Goal: Task Accomplishment & Management: Complete application form

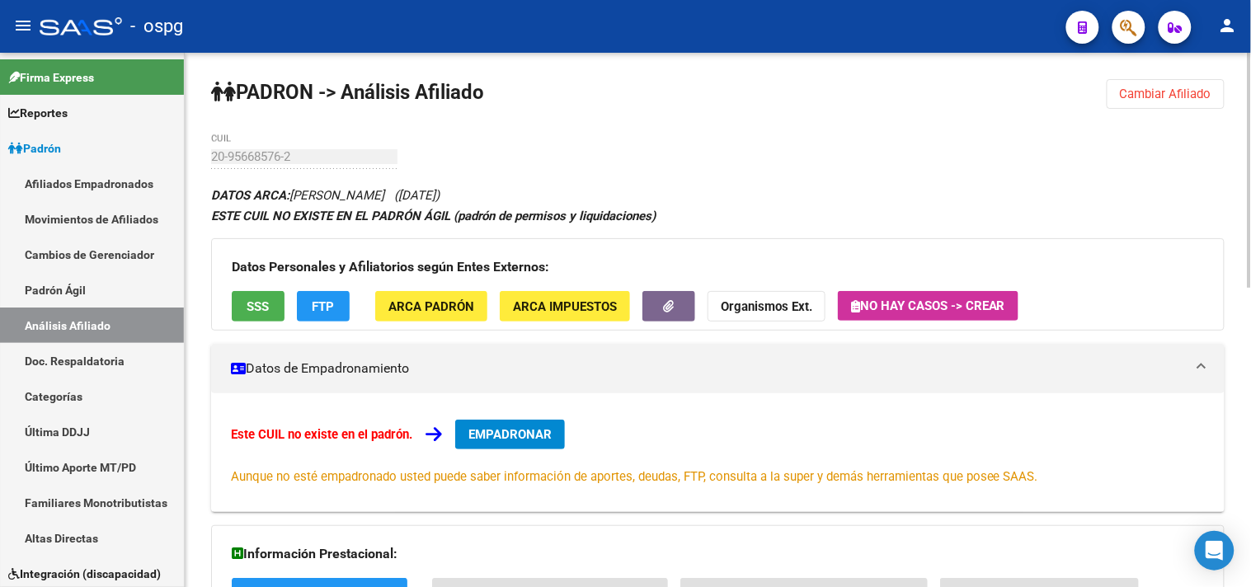
click at [495, 431] on span "EMPADRONAR" at bounding box center [509, 434] width 83 height 15
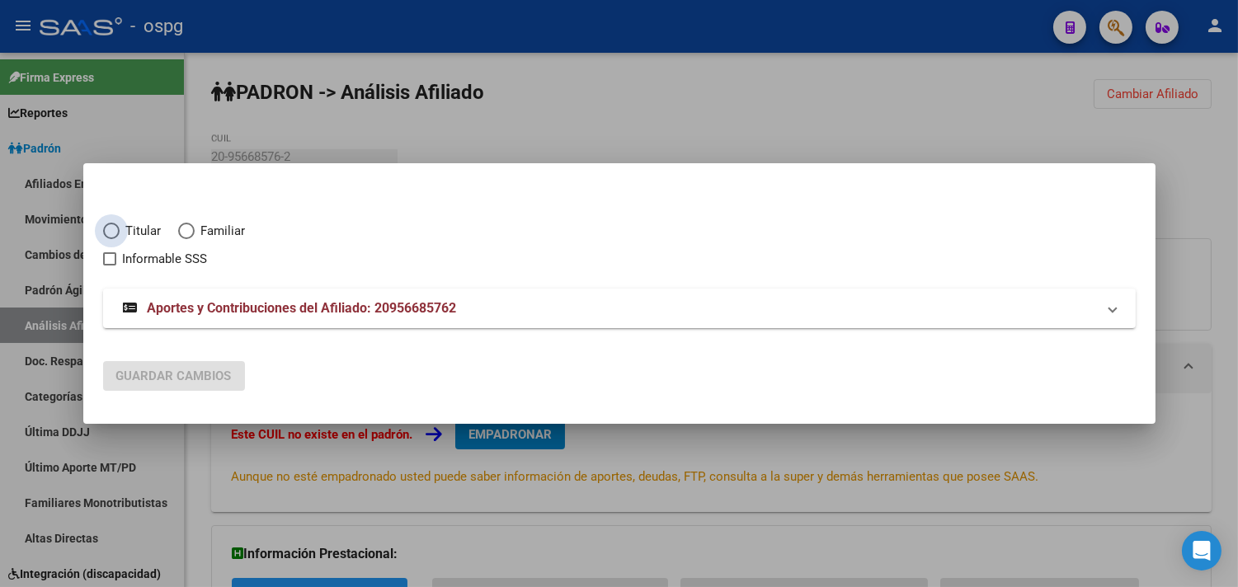
click at [115, 227] on span "Elija una opción" at bounding box center [111, 231] width 16 height 16
click at [115, 227] on input "Titular" at bounding box center [111, 231] width 16 height 16
radio input "true"
checkbox input "true"
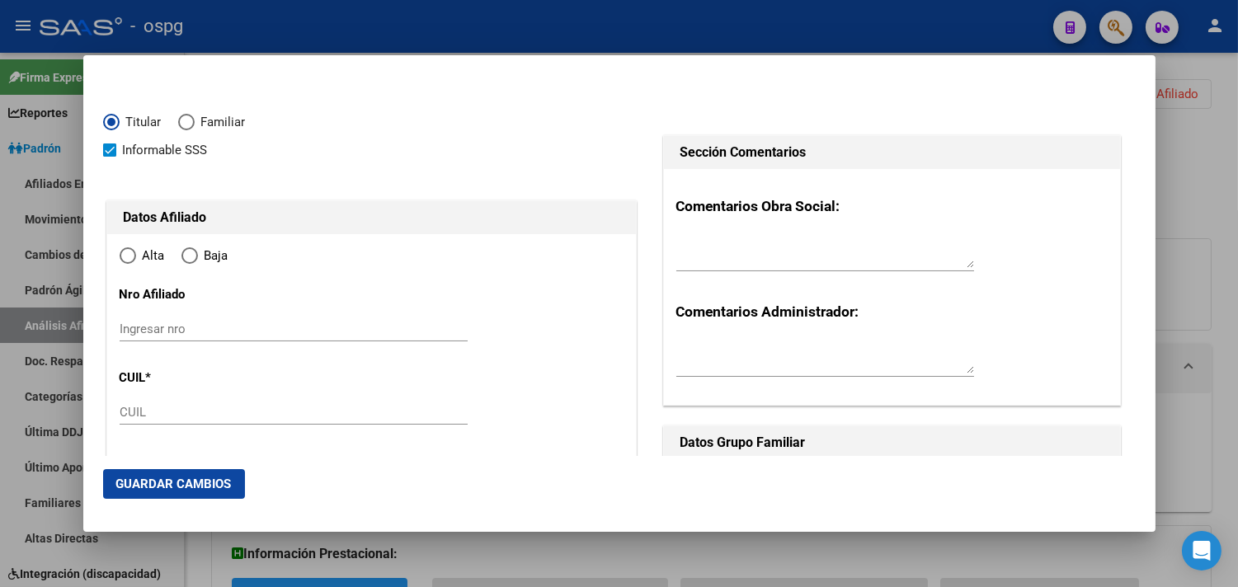
type input "20-95668576-2"
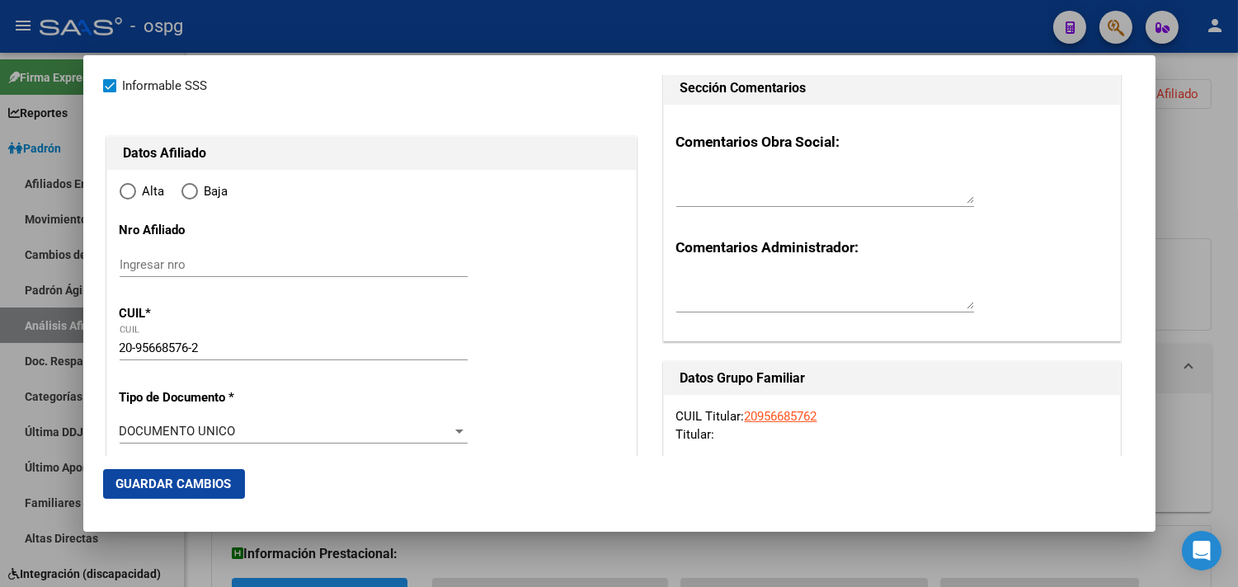
radio input "true"
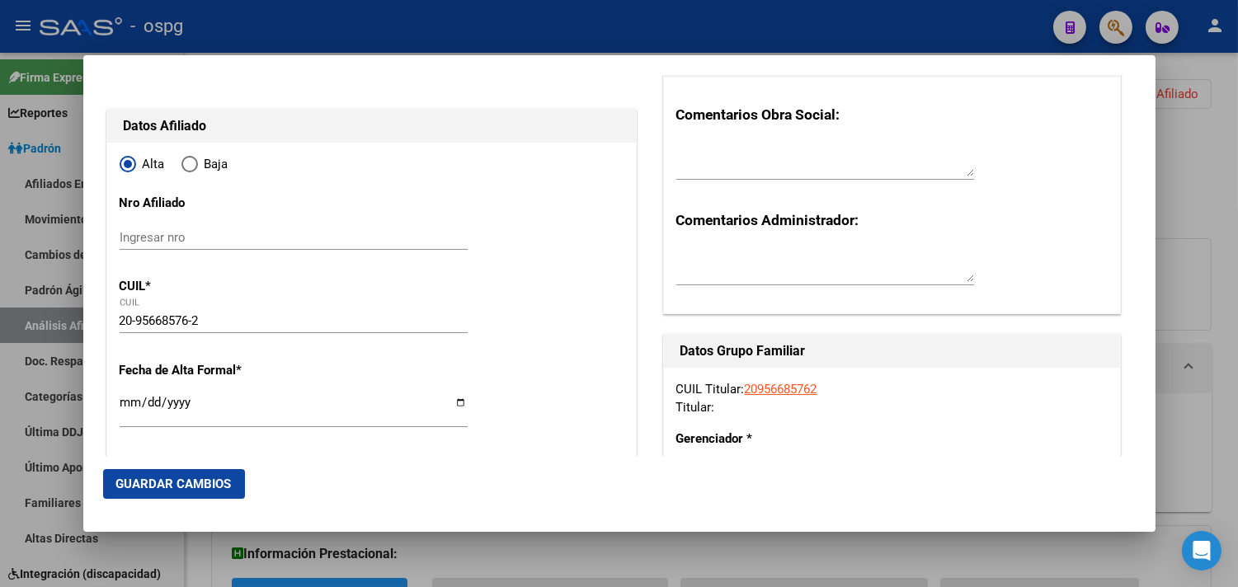
type input "95668576"
type input "[PERSON_NAME]"
type input "[DATE]"
type input "CABA"
type input "1038"
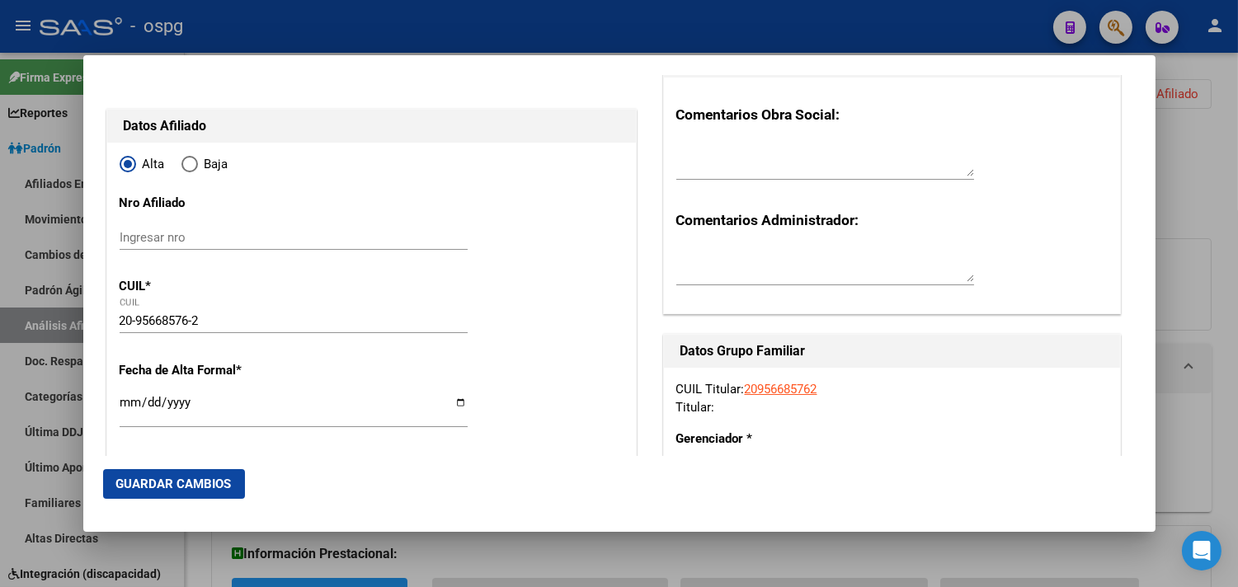
type input "TTE GRAL [PERSON_NAME]"
type input "1143"
type input "1"
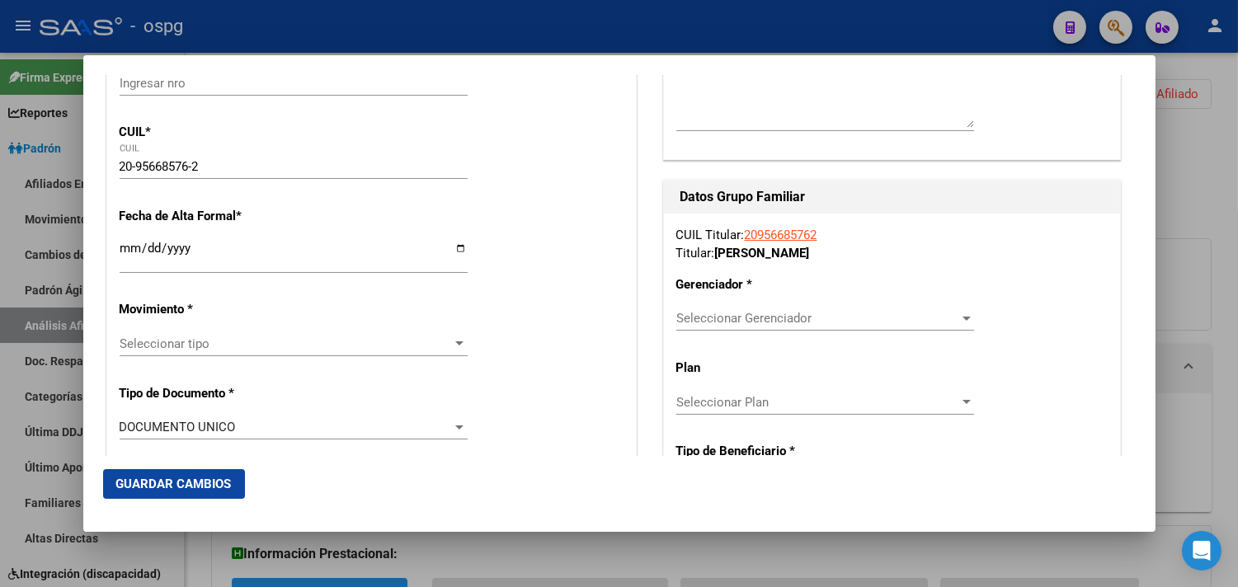
scroll to position [275, 0]
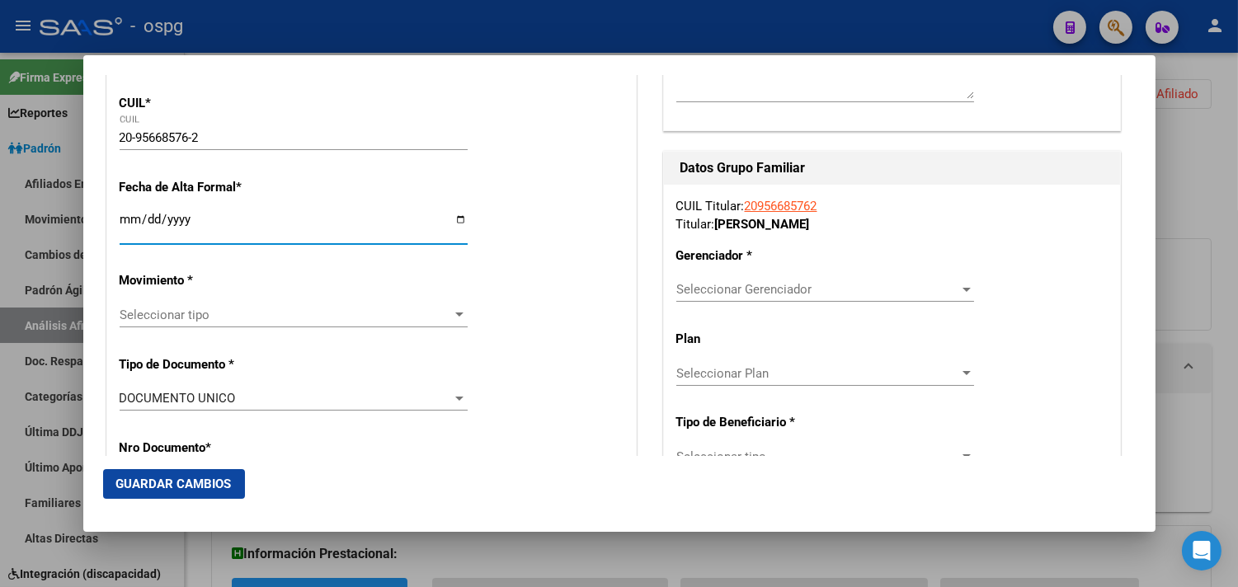
drag, startPoint x: 129, startPoint y: 221, endPoint x: 292, endPoint y: 241, distance: 164.5
click at [137, 223] on input "Ingresar fecha" at bounding box center [294, 226] width 348 height 26
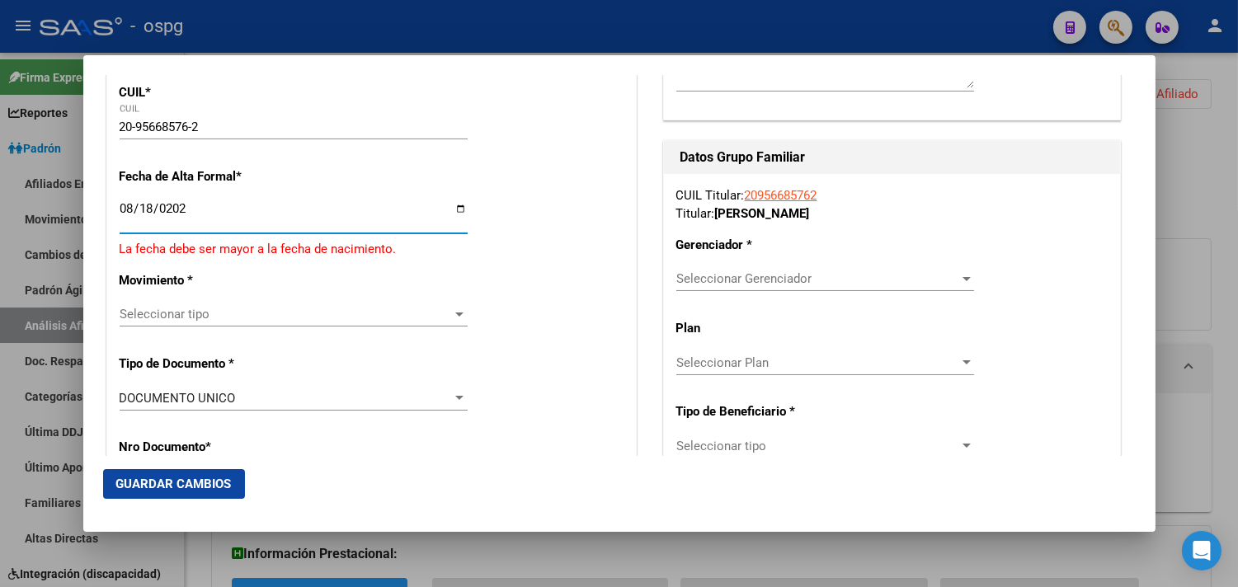
type input "[DATE]"
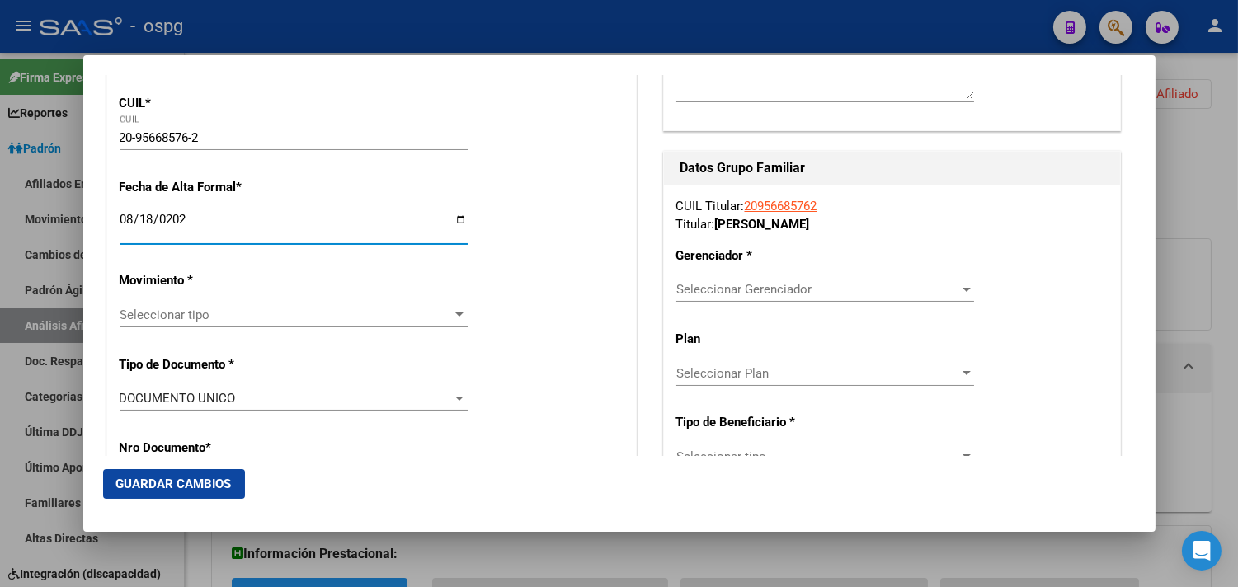
click at [142, 319] on span "Seleccionar tipo" at bounding box center [286, 315] width 333 height 15
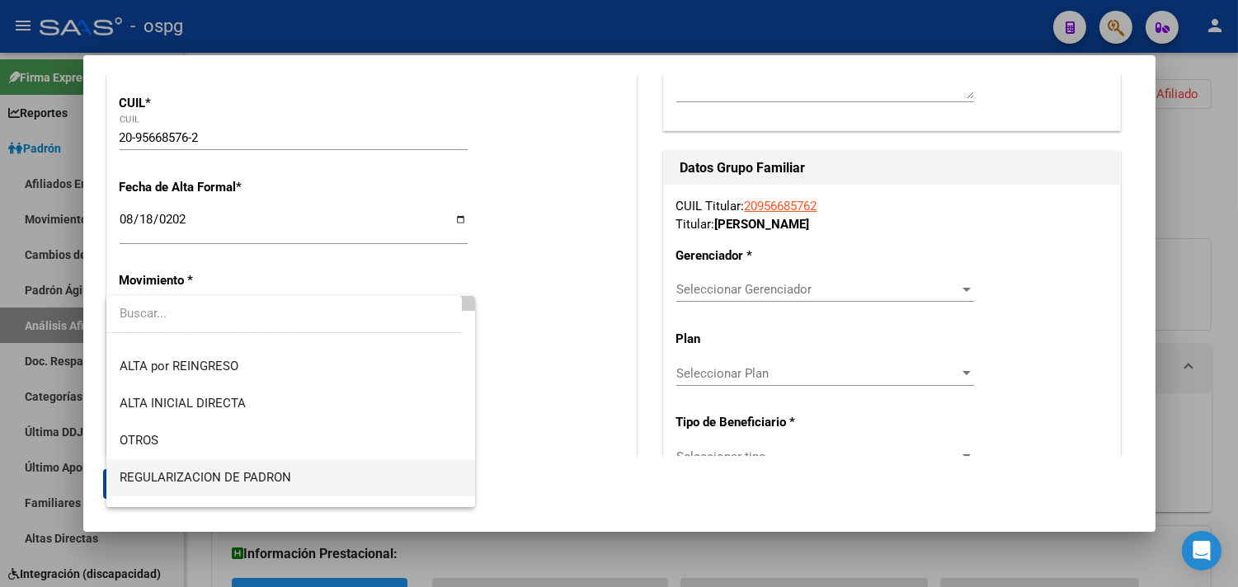
scroll to position [92, 0]
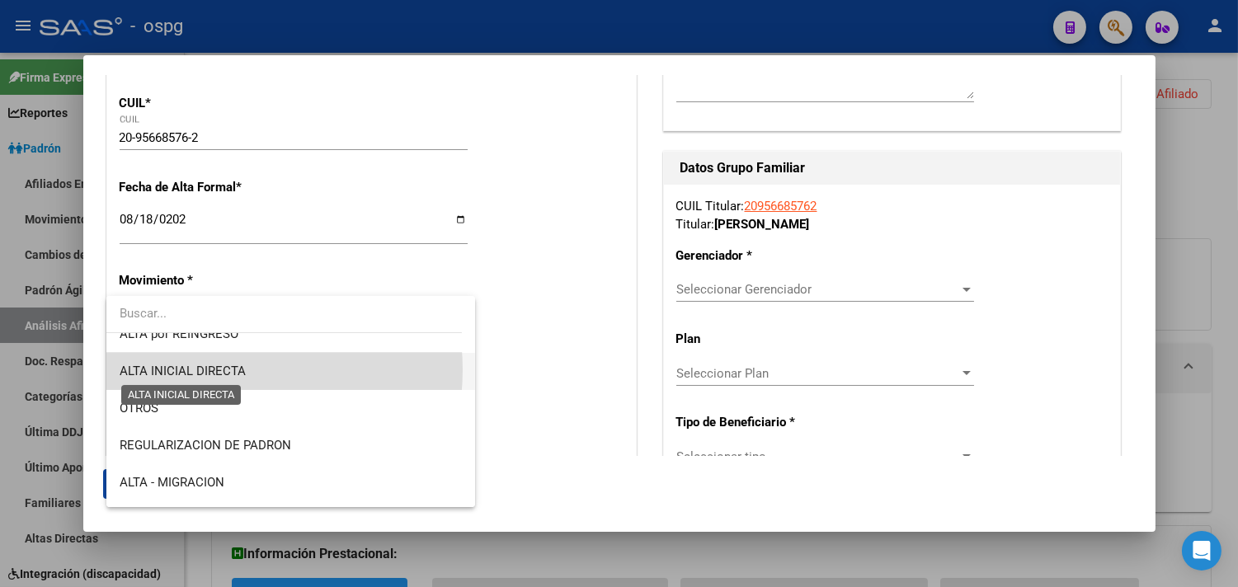
click at [210, 370] on span "ALTA INICIAL DIRECTA" at bounding box center [183, 371] width 126 height 15
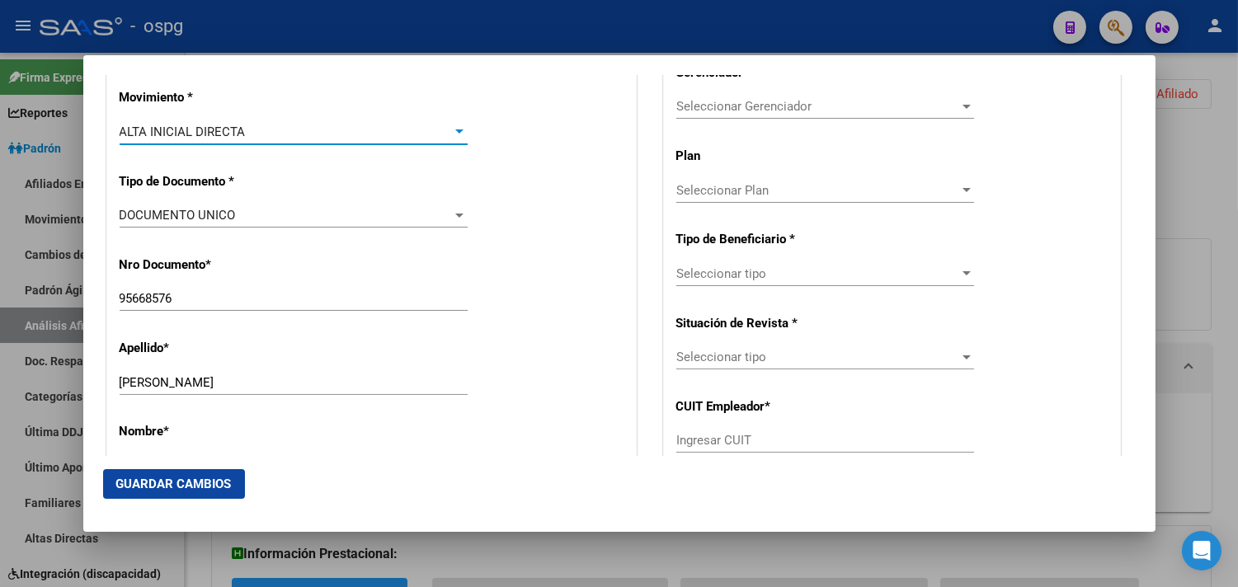
scroll to position [549, 0]
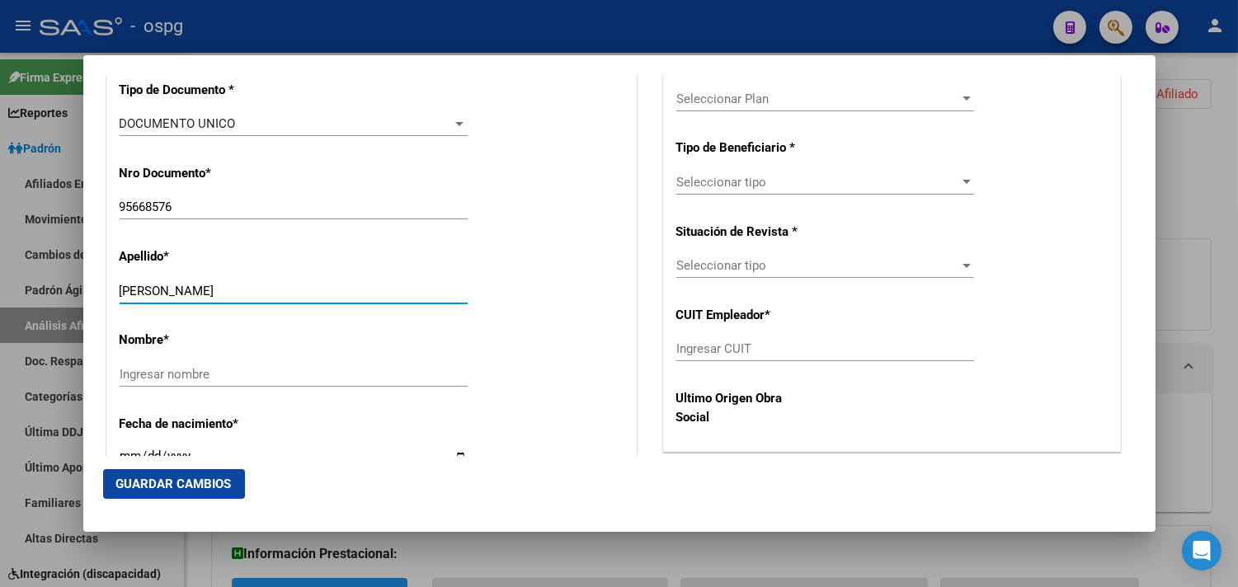
drag, startPoint x: 247, startPoint y: 290, endPoint x: 339, endPoint y: 290, distance: 91.6
click at [366, 290] on input "[PERSON_NAME]" at bounding box center [294, 291] width 348 height 15
type input "[PERSON_NAME]"
click at [183, 367] on input "Ingresar nombre" at bounding box center [294, 374] width 348 height 15
paste input "[PERSON_NAME]"
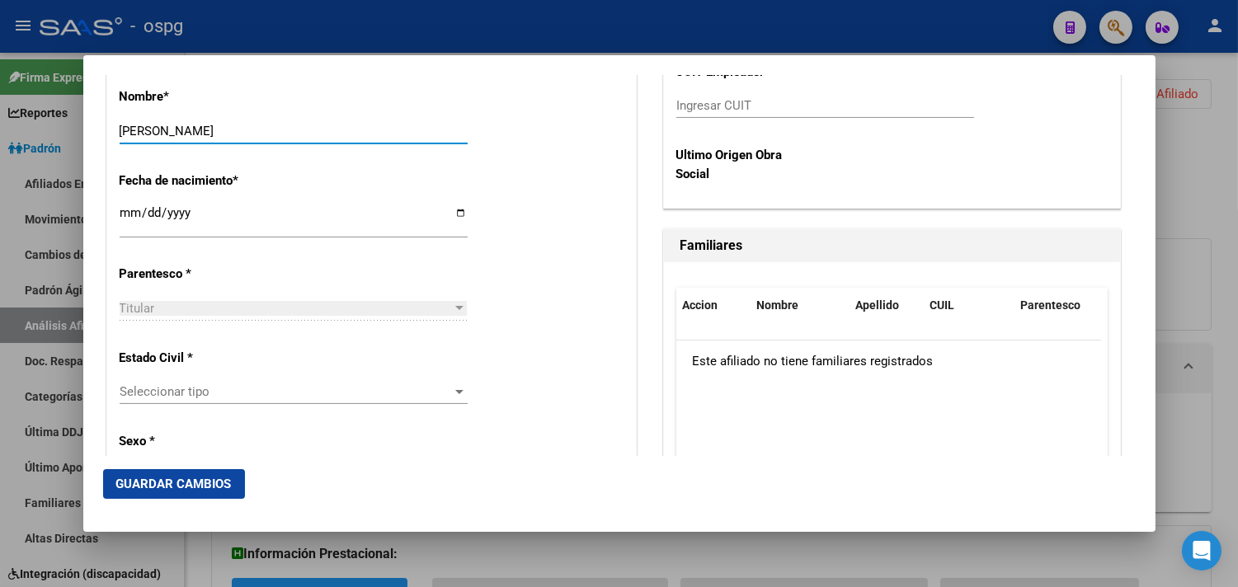
scroll to position [825, 0]
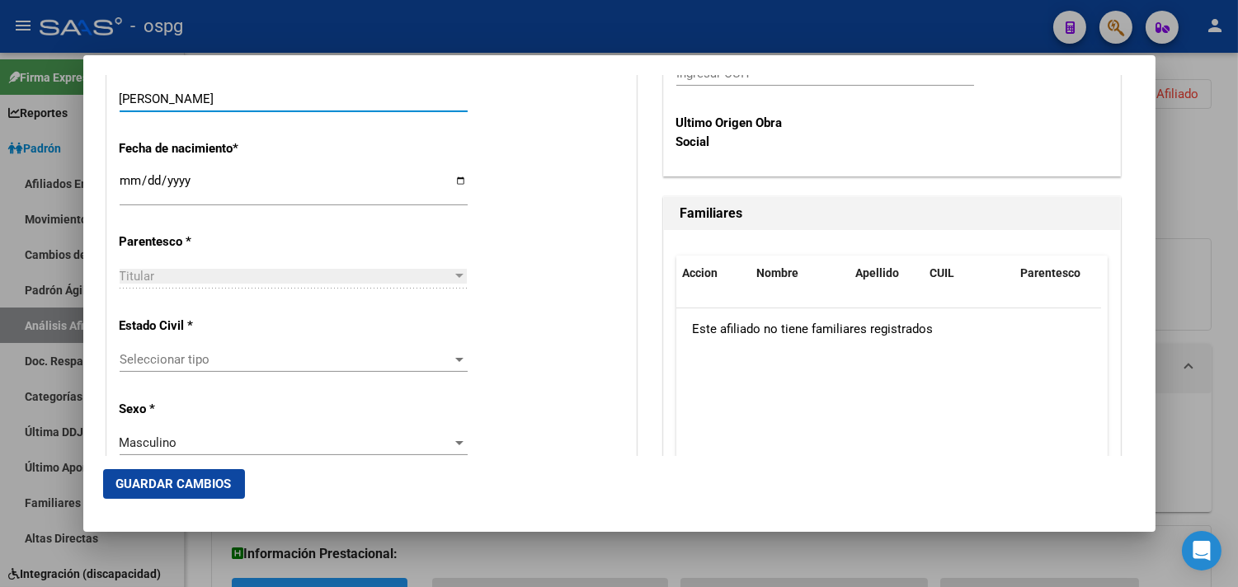
type input "[PERSON_NAME]"
click at [200, 353] on span "Seleccionar tipo" at bounding box center [286, 359] width 333 height 15
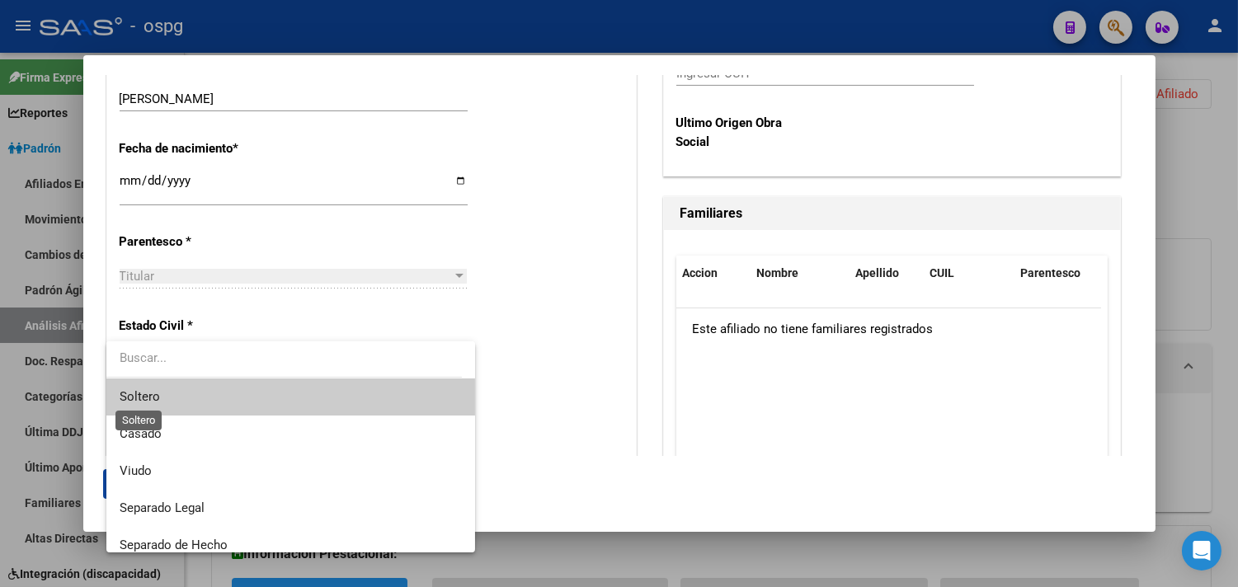
click at [146, 400] on span "Soltero" at bounding box center [140, 396] width 40 height 15
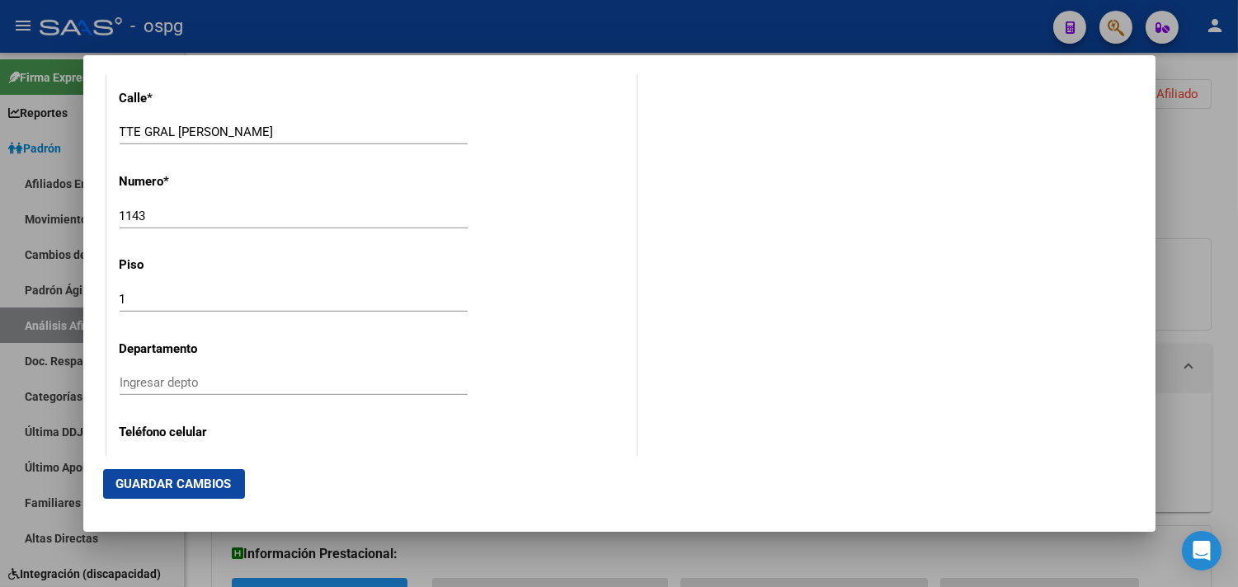
scroll to position [2016, 0]
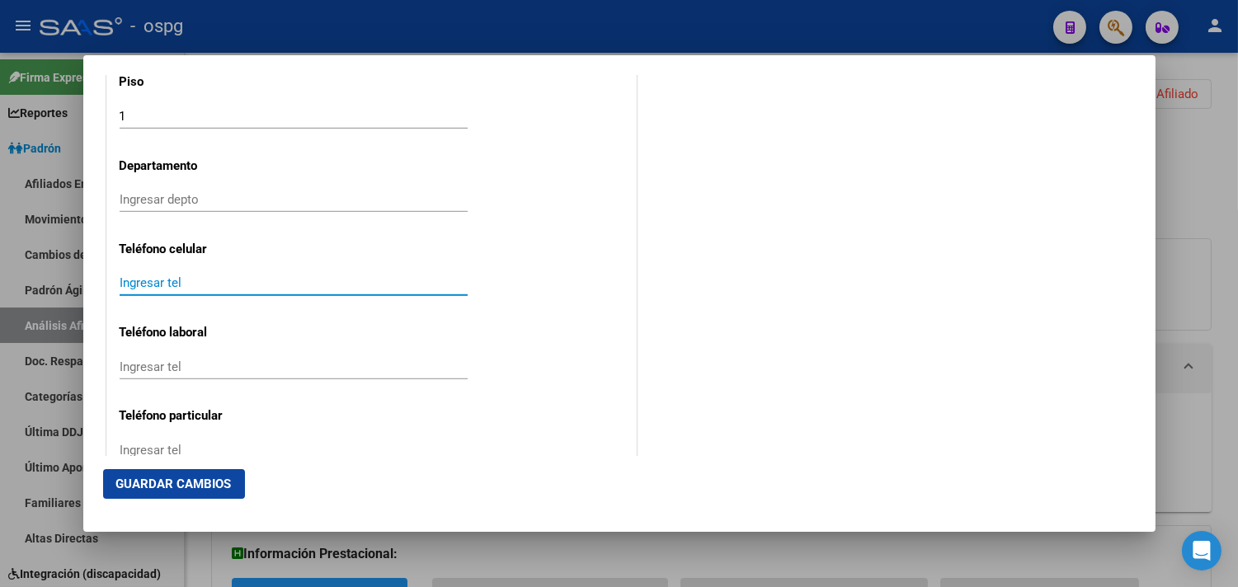
drag, startPoint x: 155, startPoint y: 287, endPoint x: 238, endPoint y: 264, distance: 85.7
click at [153, 286] on input "Ingresar tel" at bounding box center [294, 282] width 348 height 15
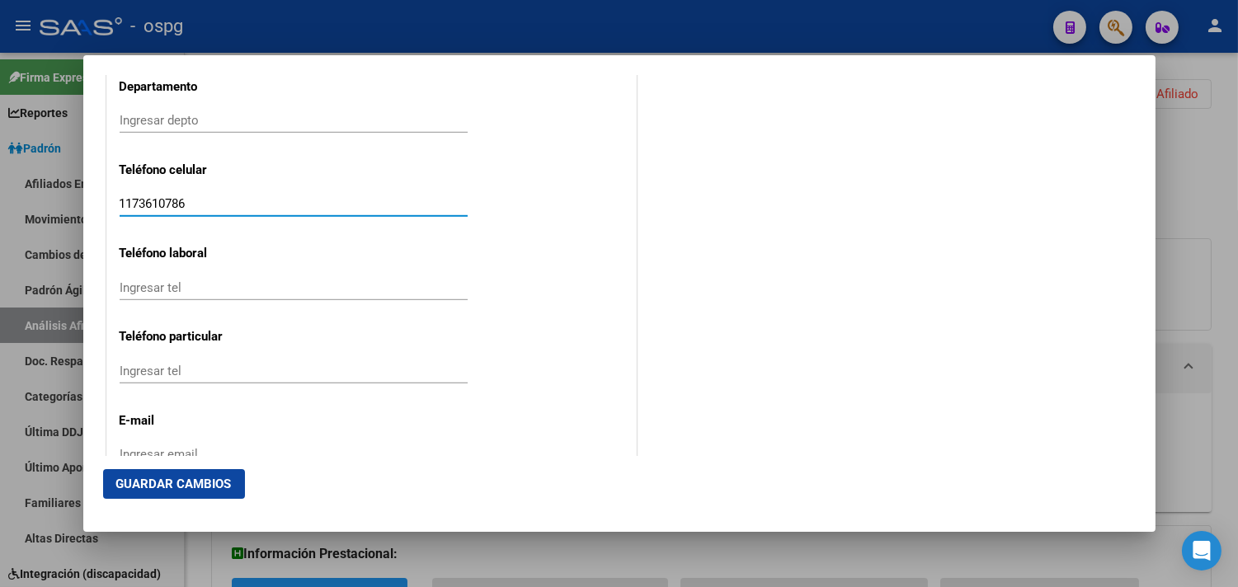
scroll to position [2199, 0]
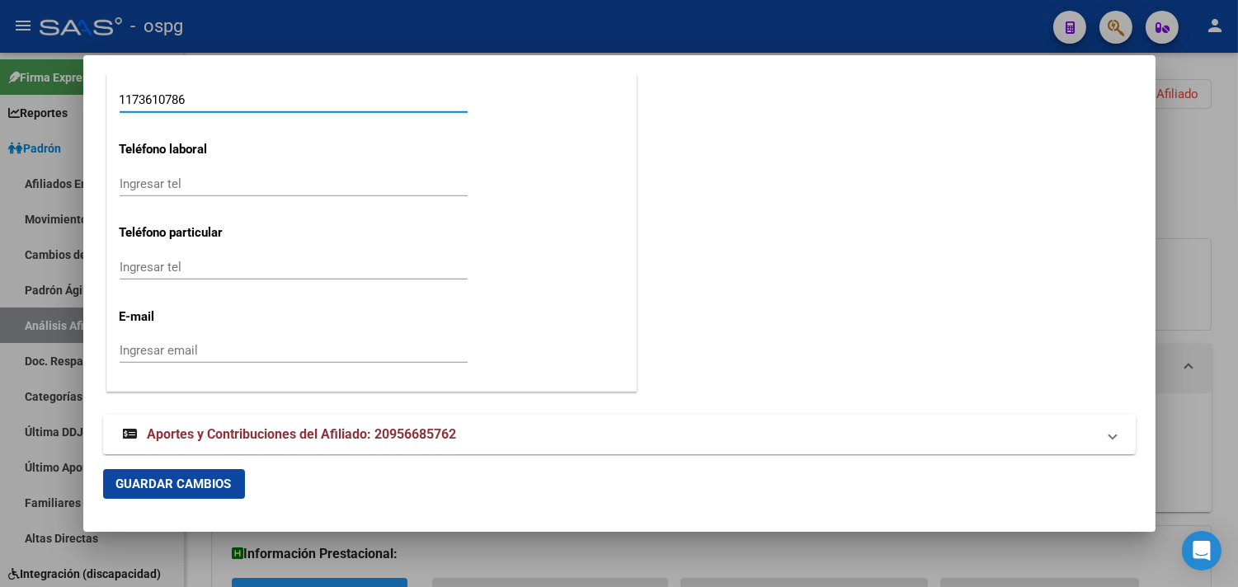
type input "1173610786"
click at [140, 352] on input "Ingresar email" at bounding box center [294, 350] width 348 height 15
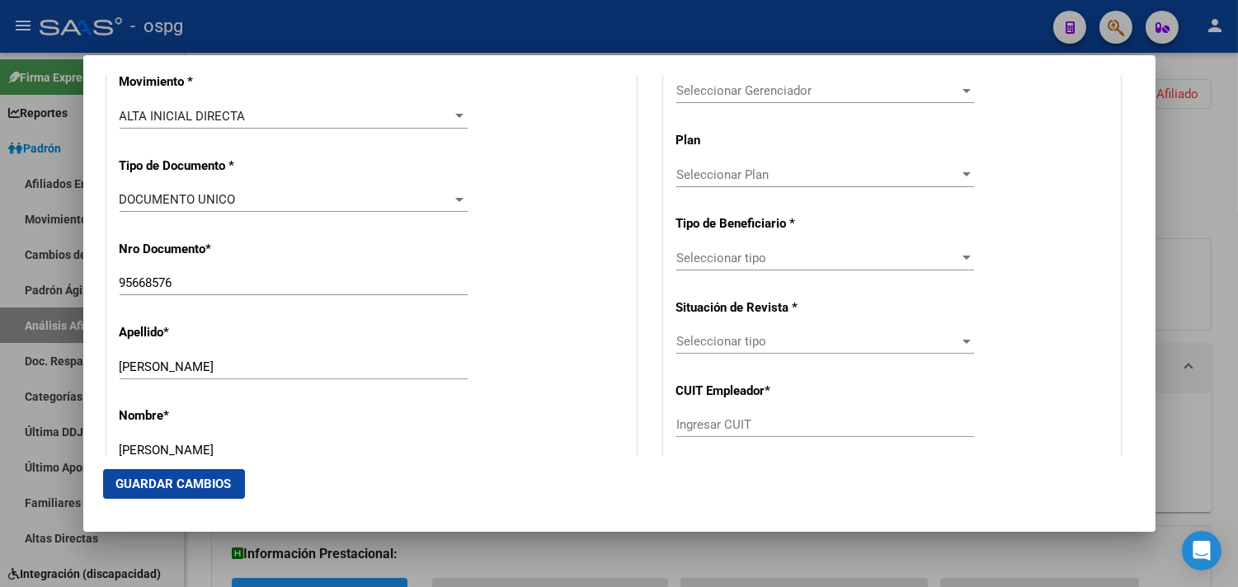
scroll to position [366, 0]
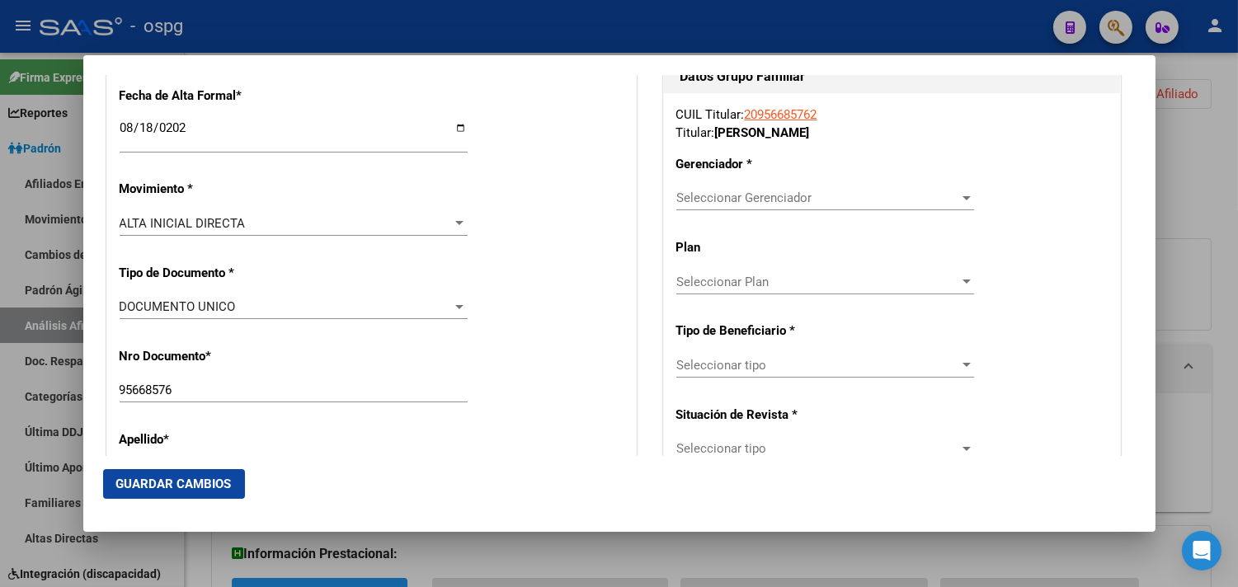
type input "[EMAIL_ADDRESS][DOMAIN_NAME]"
click at [731, 199] on span "Seleccionar Gerenciador" at bounding box center [817, 198] width 283 height 15
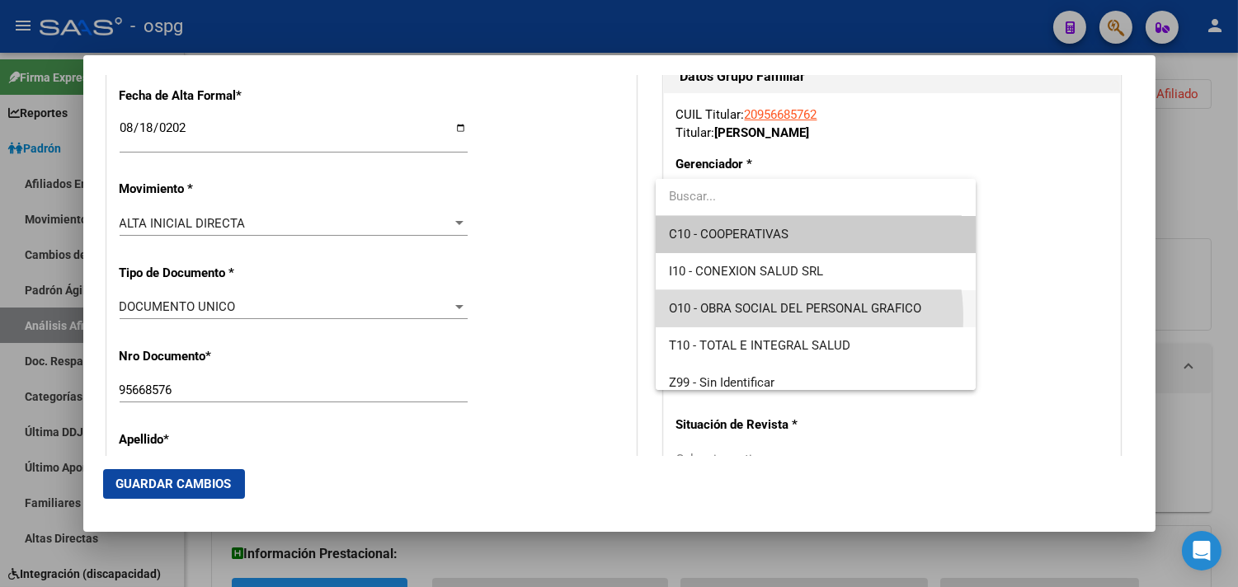
click at [754, 318] on span "O10 - OBRA SOCIAL DEL PERSONAL GRAFICO" at bounding box center [816, 308] width 294 height 37
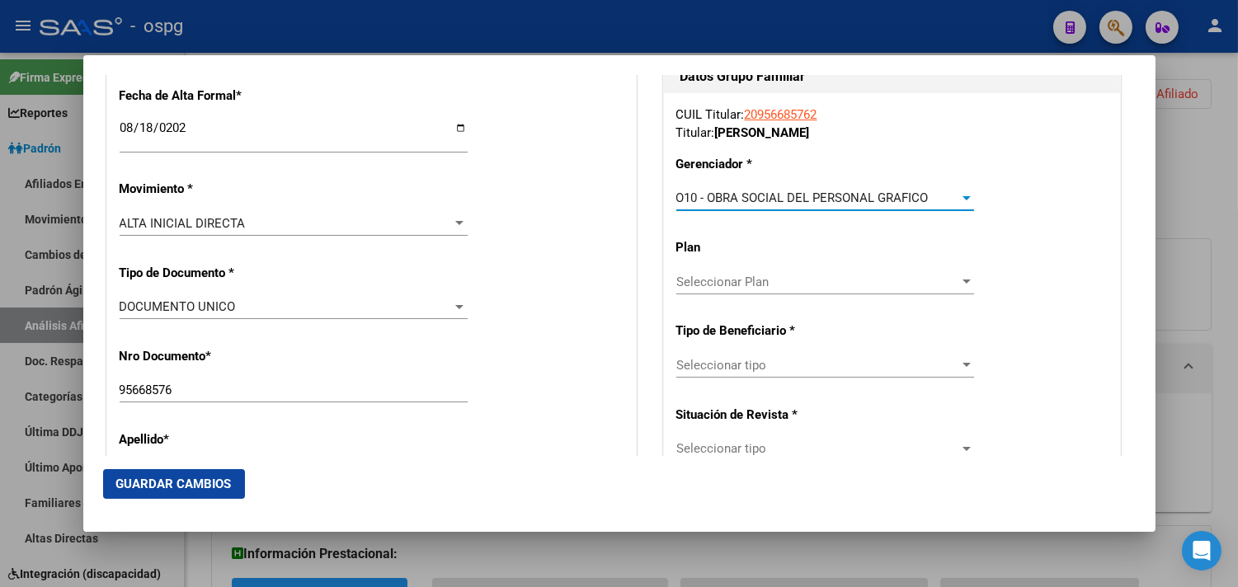
click at [723, 349] on div "CUIL Titular: 20956685762 Titular: [PERSON_NAME] * O10 - OBRA SOCIAL DEL PERSON…" at bounding box center [892, 363] width 456 height 541
click at [727, 359] on span "Seleccionar tipo" at bounding box center [817, 365] width 283 height 15
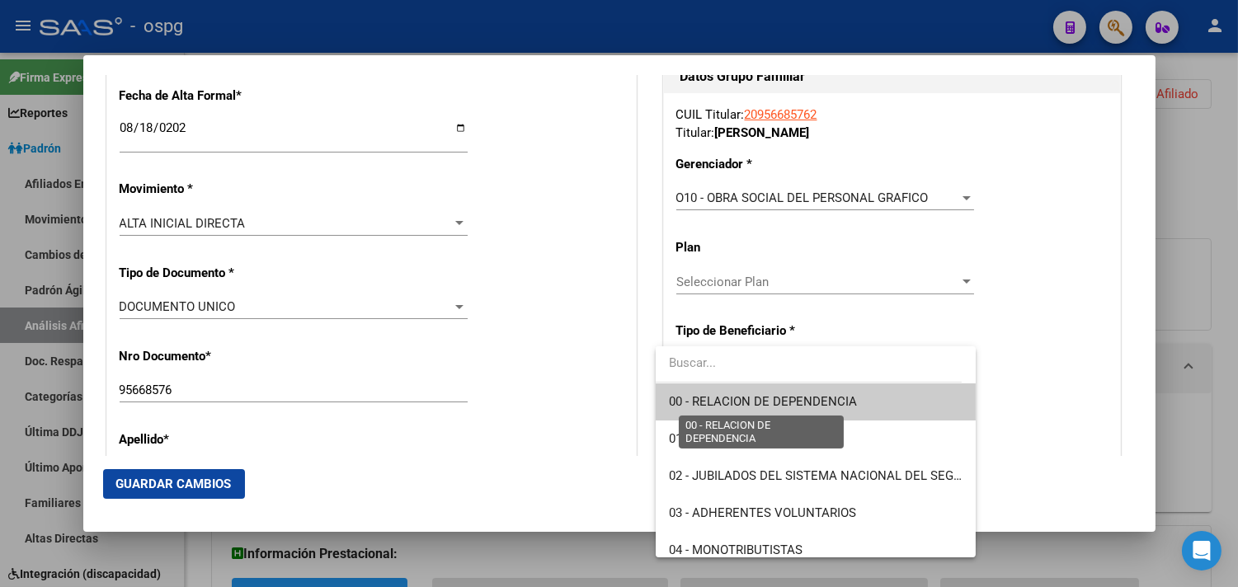
drag, startPoint x: 746, startPoint y: 407, endPoint x: 774, endPoint y: 390, distance: 33.0
click at [747, 407] on span "00 - RELACION DE DEPENDENCIA" at bounding box center [763, 401] width 188 height 15
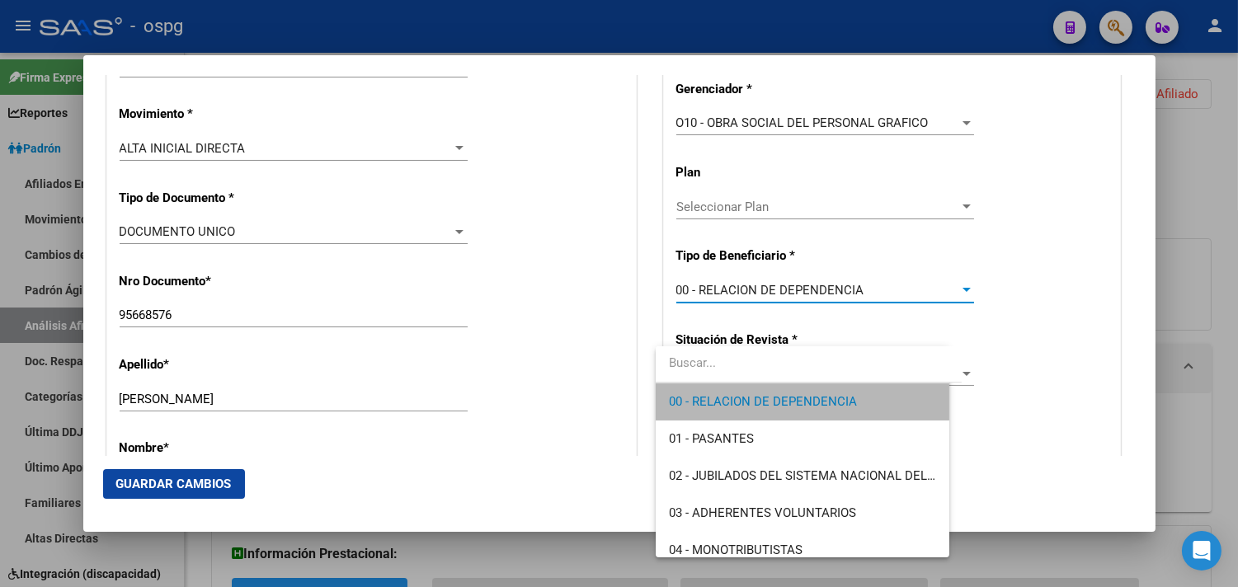
type input "30-69375262-7"
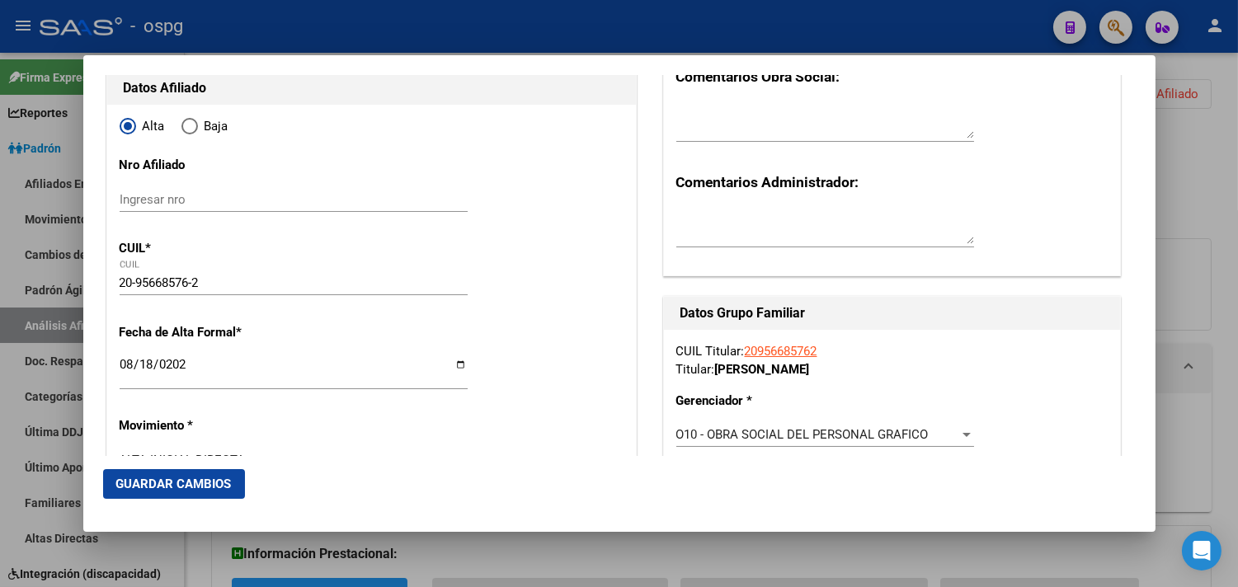
scroll to position [0, 0]
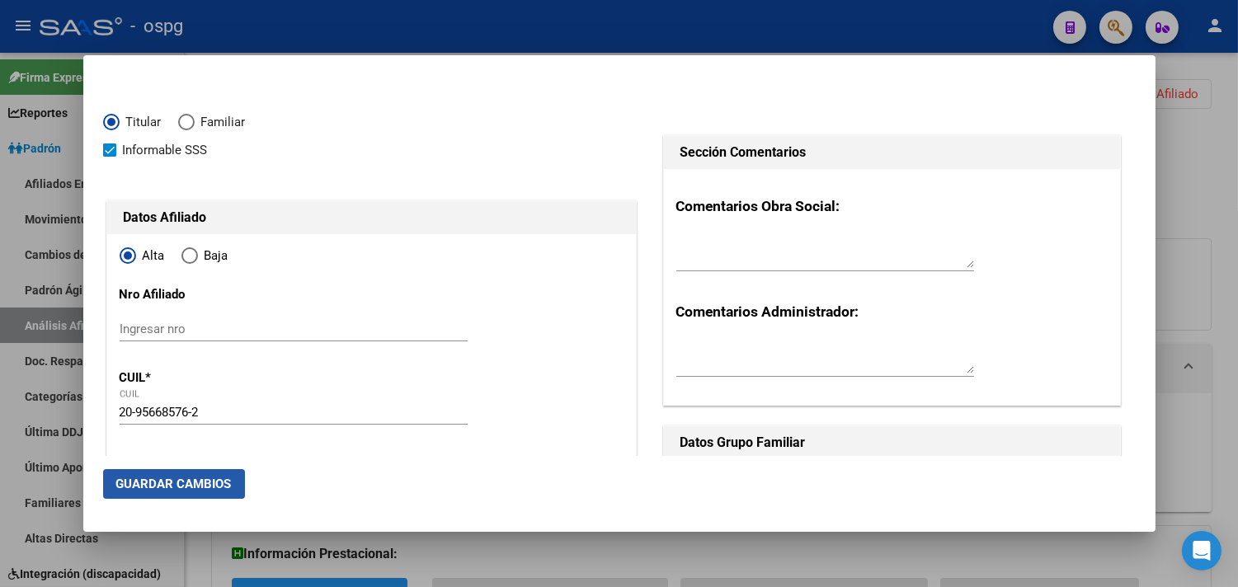
click at [209, 488] on span "Guardar Cambios" at bounding box center [173, 484] width 115 height 15
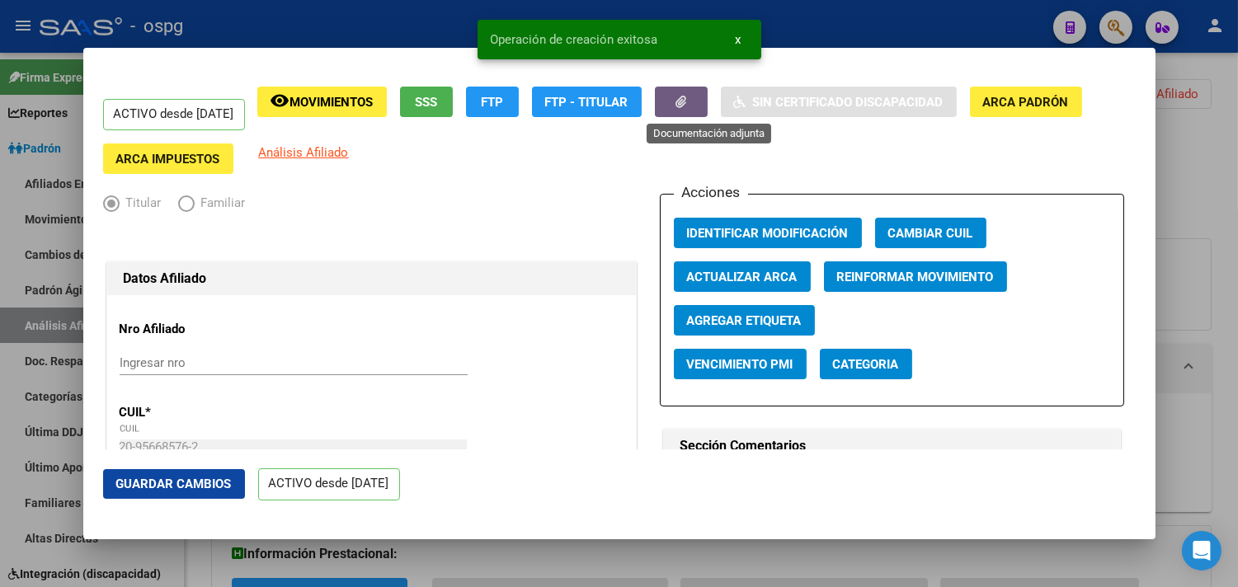
click at [686, 94] on span "button" at bounding box center [681, 101] width 11 height 15
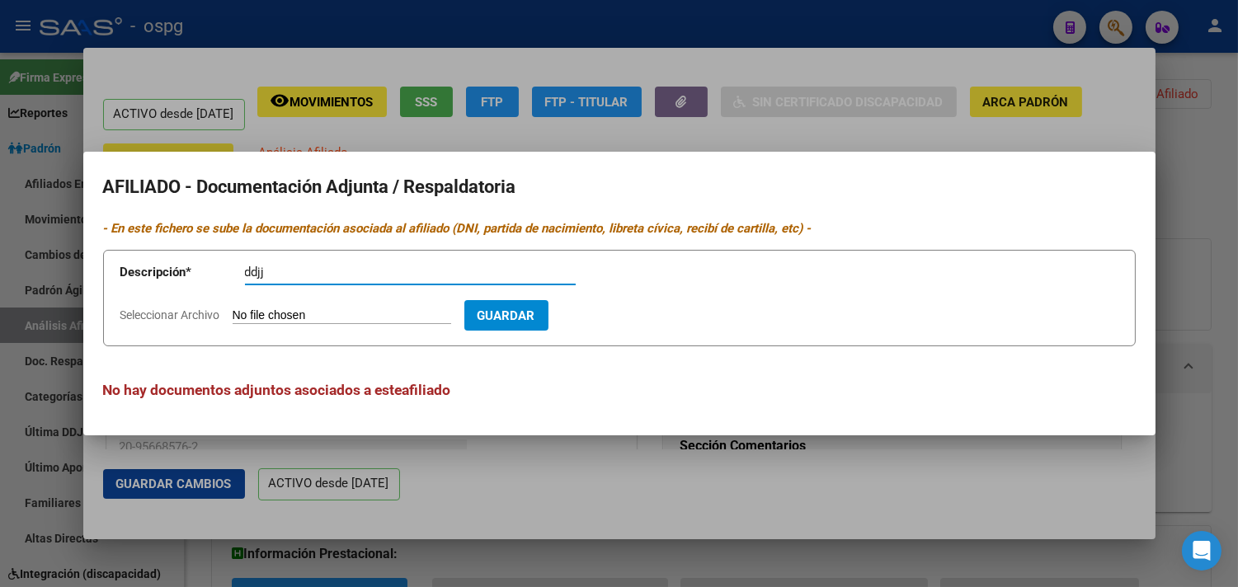
type input "ddjj"
click at [260, 318] on input "Seleccionar Archivo" at bounding box center [342, 316] width 219 height 16
click at [276, 314] on input "Seleccionar Archivo" at bounding box center [342, 316] width 219 height 16
click at [261, 314] on input "Seleccionar Archivo" at bounding box center [342, 316] width 219 height 16
type input "C:\fakepath\DDJJ [PERSON_NAME].jpeg"
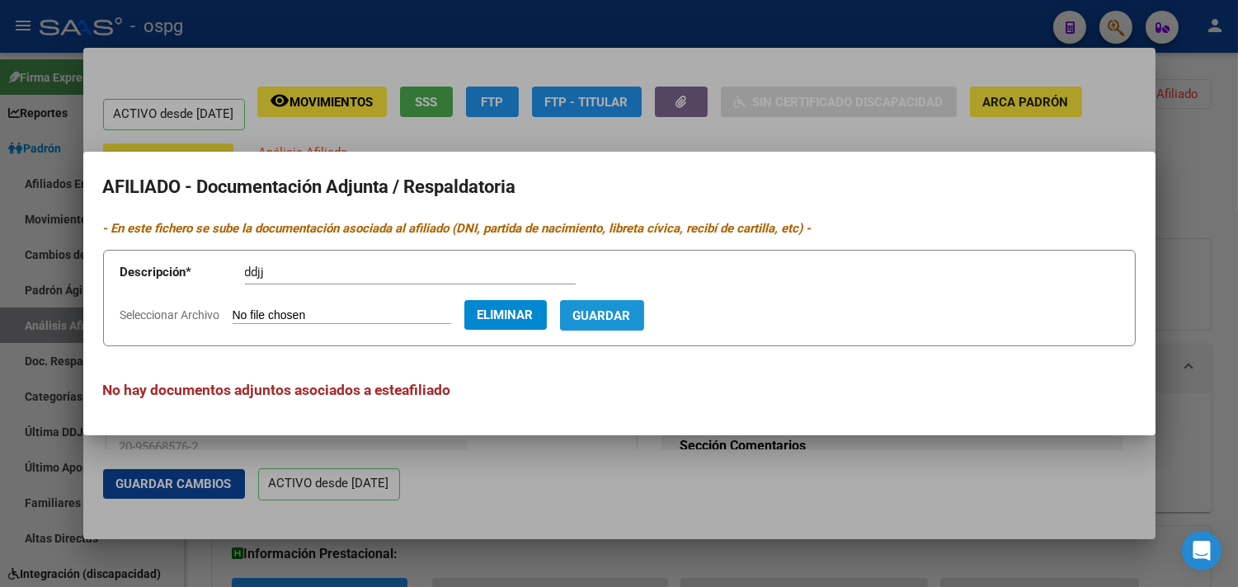
click at [631, 316] on span "Guardar" at bounding box center [602, 315] width 58 height 15
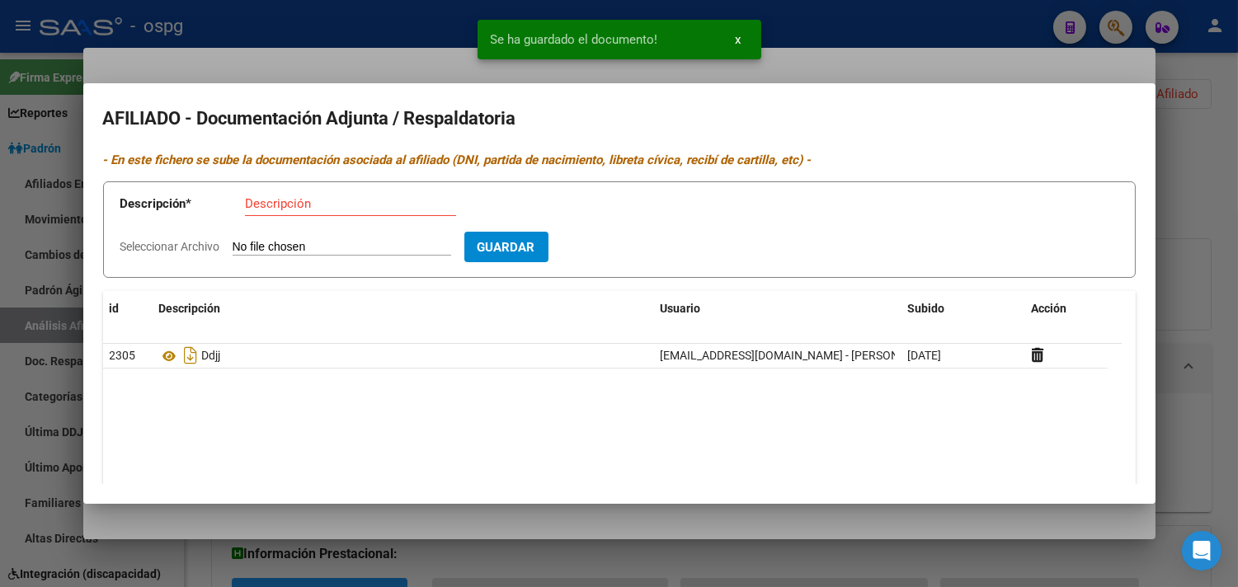
click at [285, 212] on div "Descripción" at bounding box center [350, 203] width 211 height 25
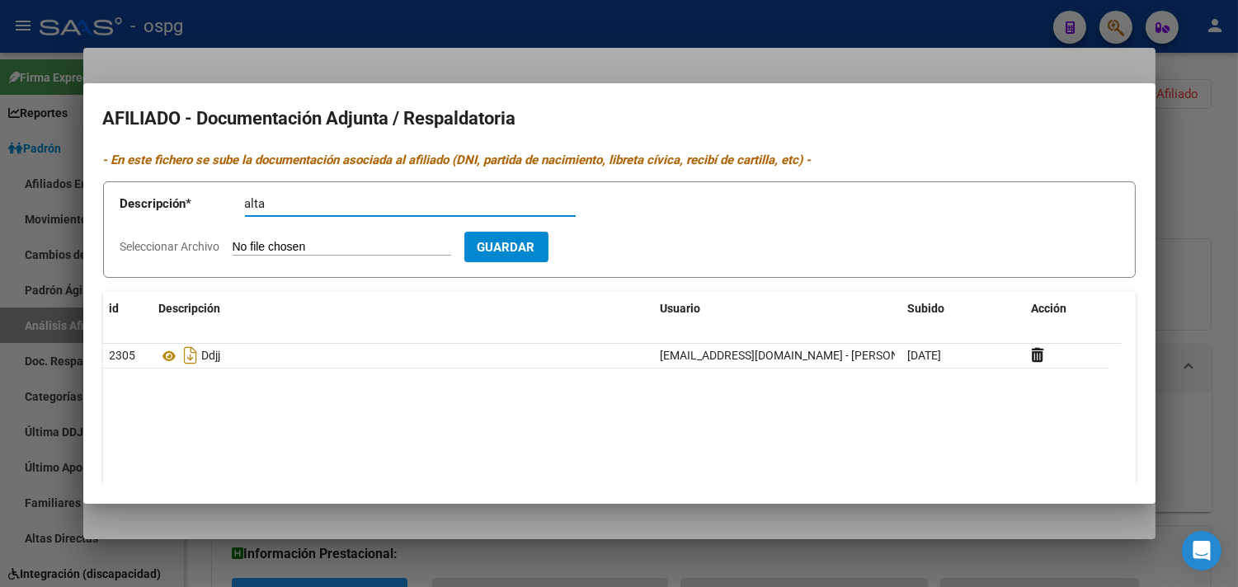
type input "alta"
click at [227, 249] on app-file-uploader "Seleccionar Archivo" at bounding box center [292, 246] width 344 height 15
click at [253, 243] on input "Seleccionar Archivo" at bounding box center [342, 248] width 219 height 16
type input "C:\fakepath\ALTA [PERSON_NAME] (1).jpeg"
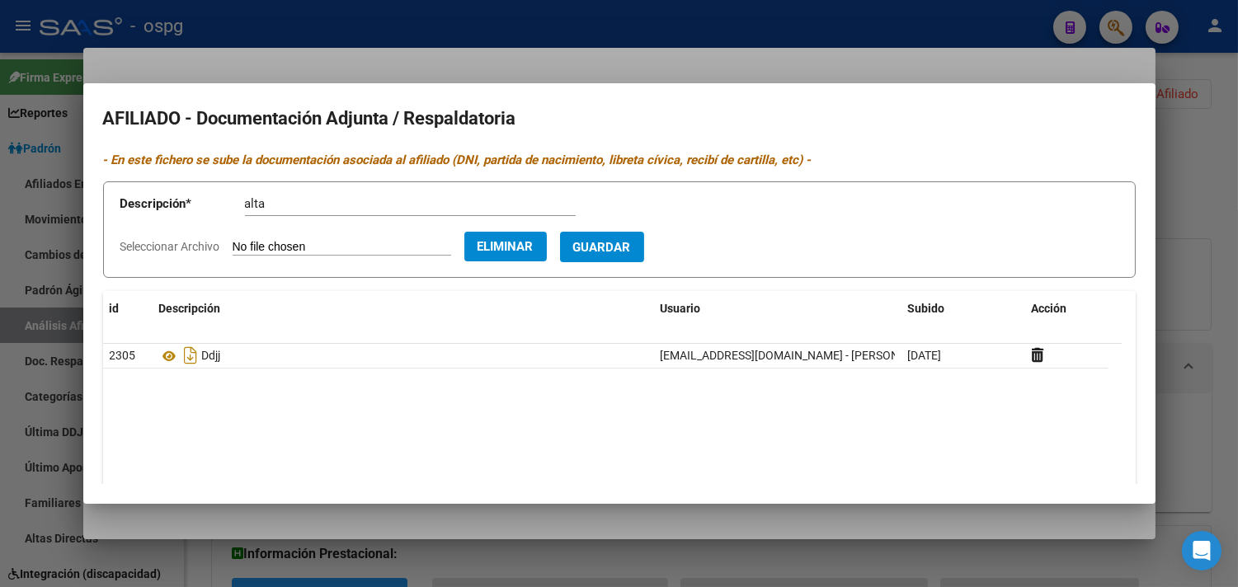
click at [629, 247] on span "Guardar" at bounding box center [602, 247] width 58 height 15
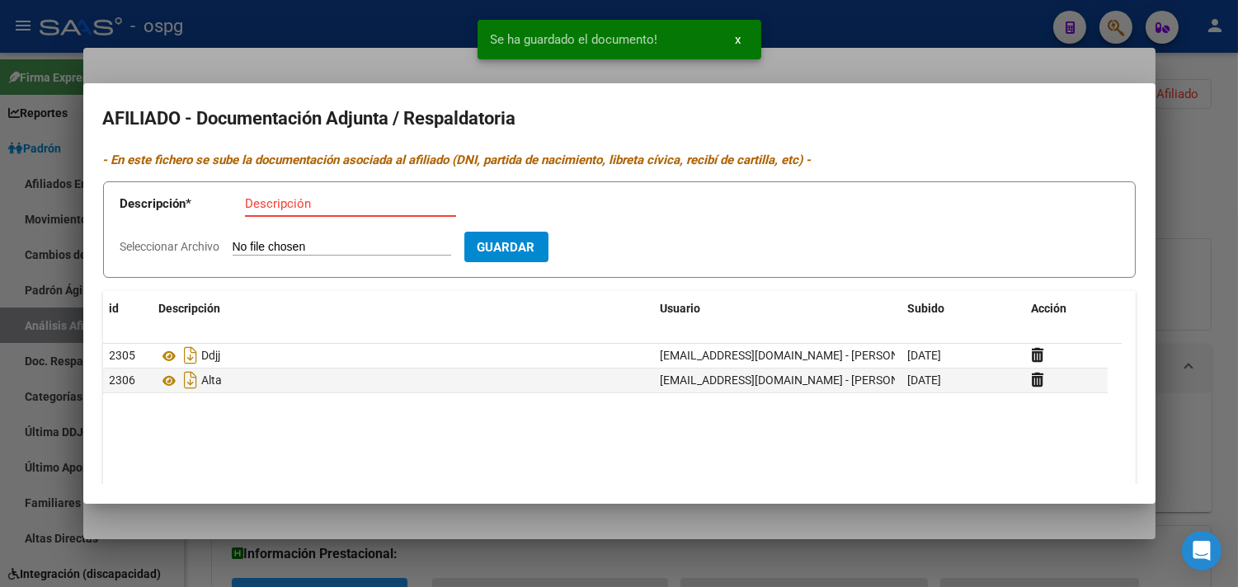
click at [271, 209] on input "Descripción" at bounding box center [350, 203] width 211 height 15
drag, startPoint x: 271, startPoint y: 209, endPoint x: 240, endPoint y: 318, distance: 113.1
click at [240, 318] on div "Descripción" at bounding box center [403, 308] width 488 height 19
click at [266, 245] on input "Seleccionar Archivo" at bounding box center [342, 248] width 219 height 16
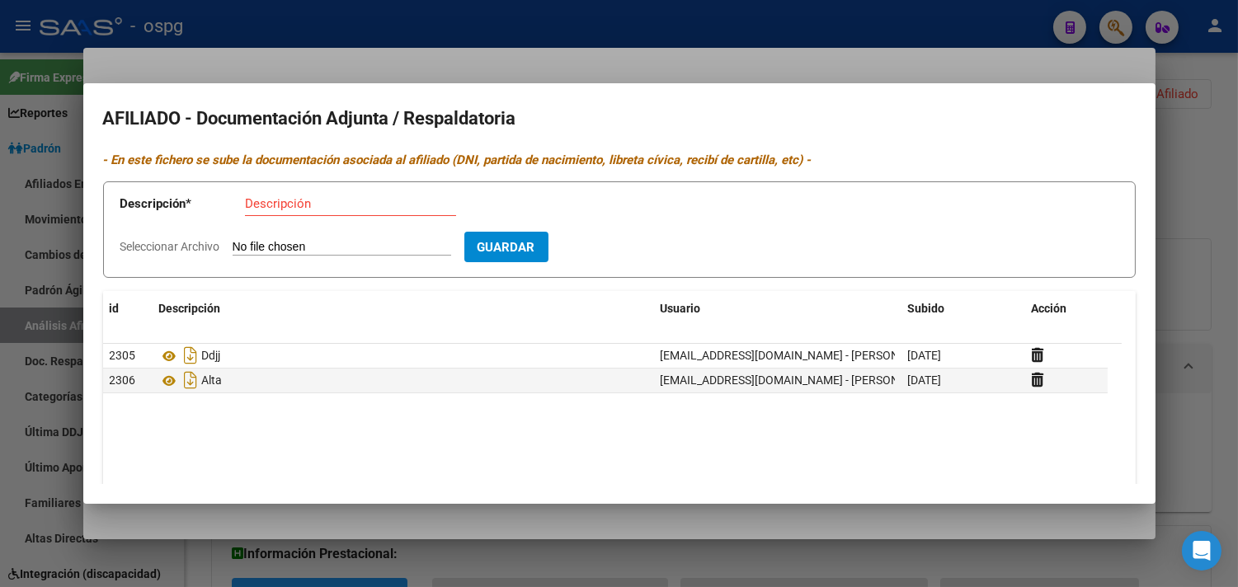
type input "C:\fakepath\DNI [PERSON_NAME] (1).pdf"
click at [625, 260] on button "Guardar" at bounding box center [602, 247] width 84 height 31
click at [630, 244] on span "Guardar" at bounding box center [602, 247] width 58 height 15
click at [341, 205] on input "Descripción" at bounding box center [350, 203] width 211 height 15
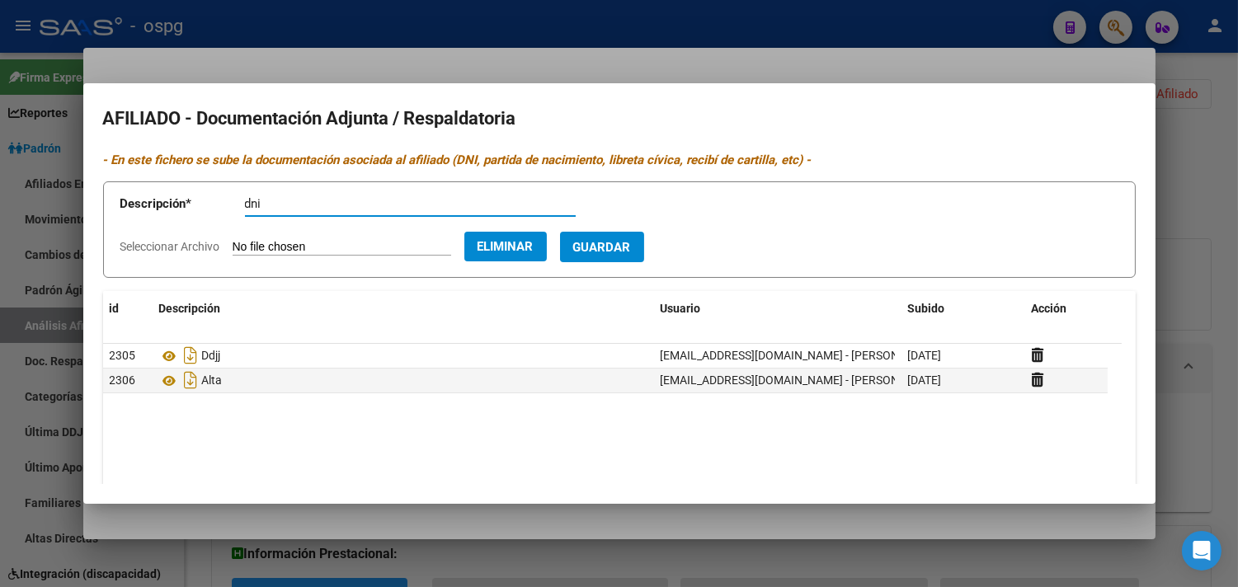
type input "dni"
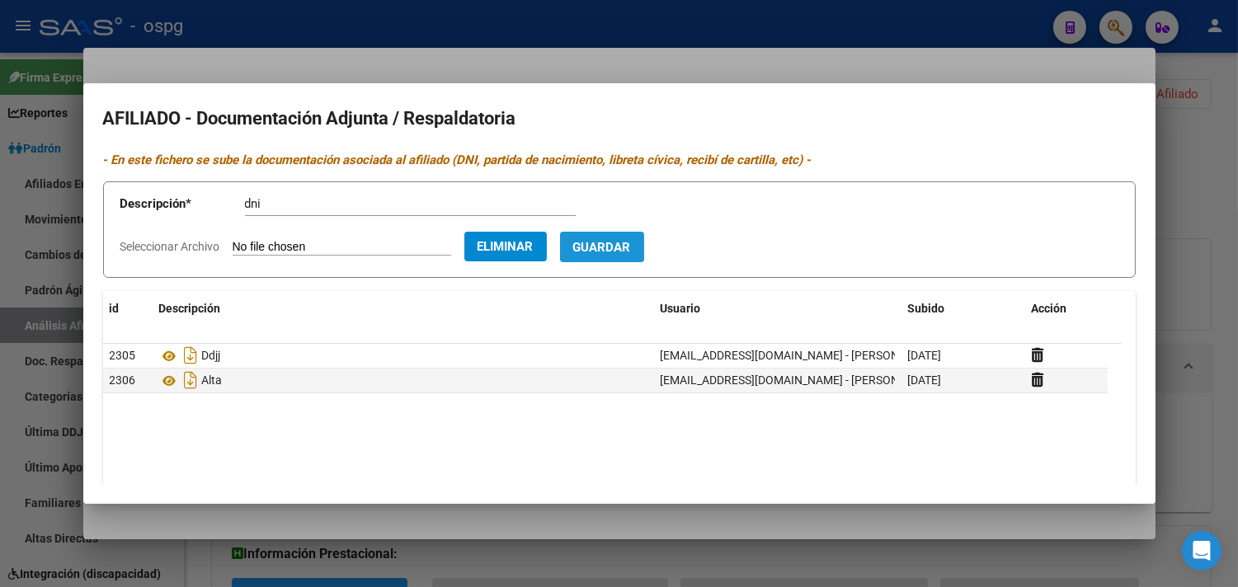
drag, startPoint x: 606, startPoint y: 244, endPoint x: 628, endPoint y: 240, distance: 21.8
click at [609, 243] on button "Guardar" at bounding box center [602, 247] width 84 height 31
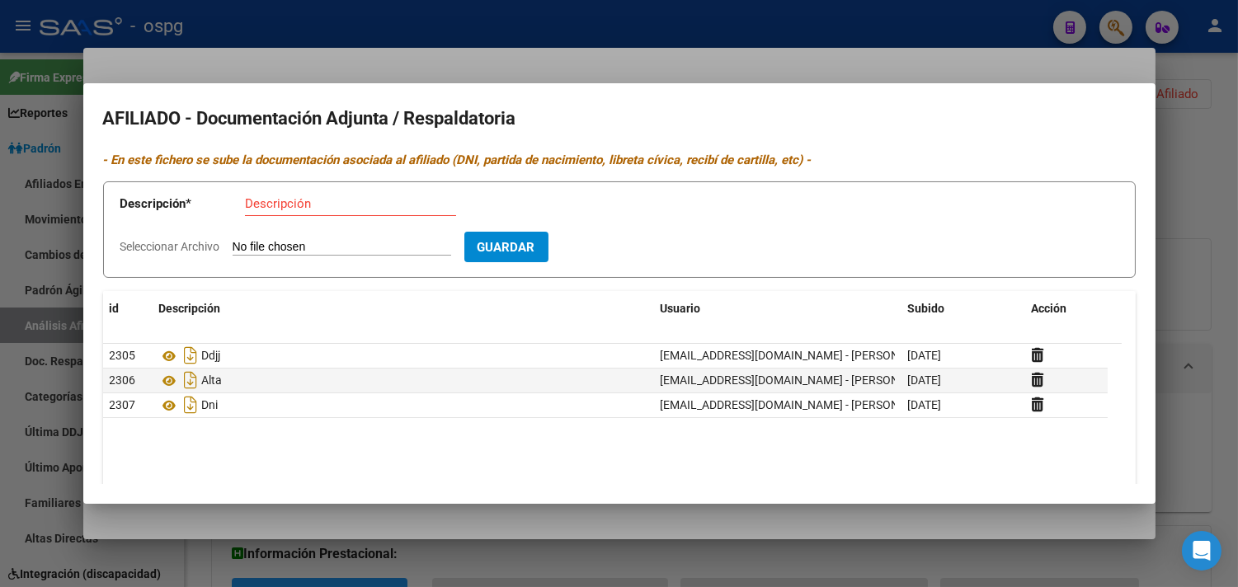
click at [271, 50] on div at bounding box center [619, 293] width 1238 height 587
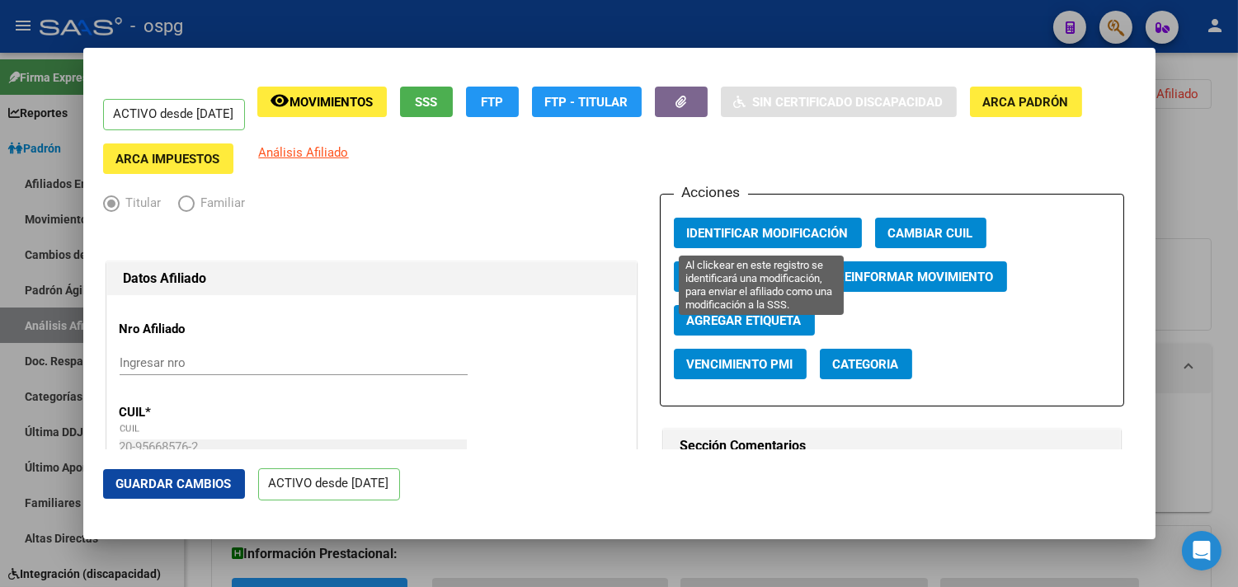
click at [727, 233] on span "Identificar Modificación" at bounding box center [768, 233] width 162 height 15
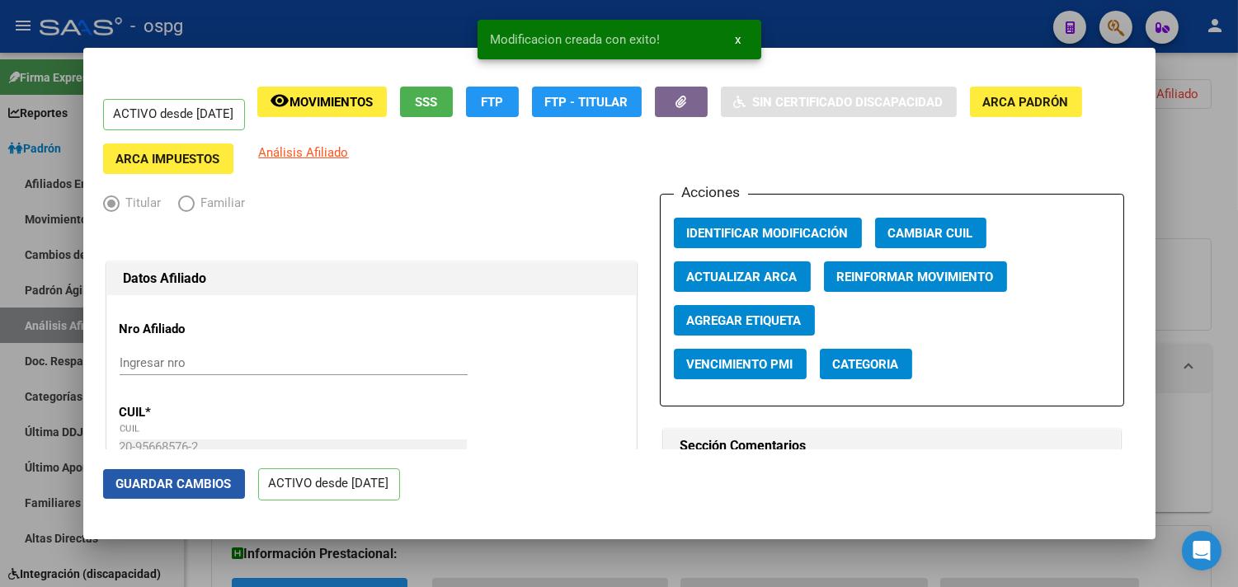
click at [172, 489] on span "Guardar Cambios" at bounding box center [173, 484] width 115 height 15
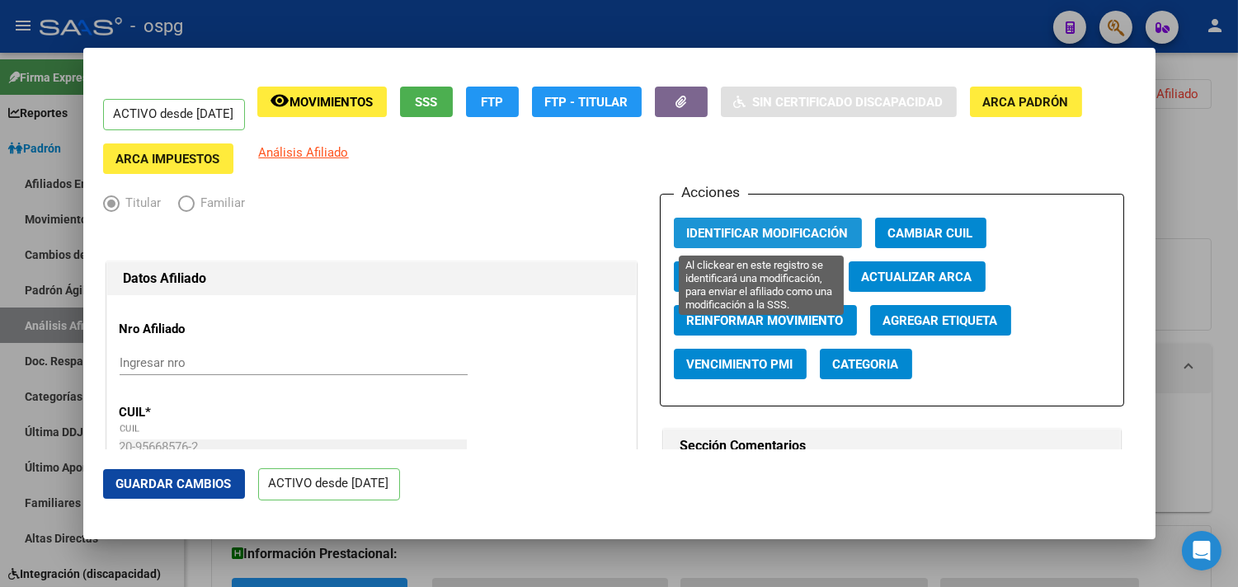
drag, startPoint x: 742, startPoint y: 224, endPoint x: 739, endPoint y: 200, distance: 25.0
click at [742, 224] on button "Identificar Modificación" at bounding box center [768, 233] width 188 height 31
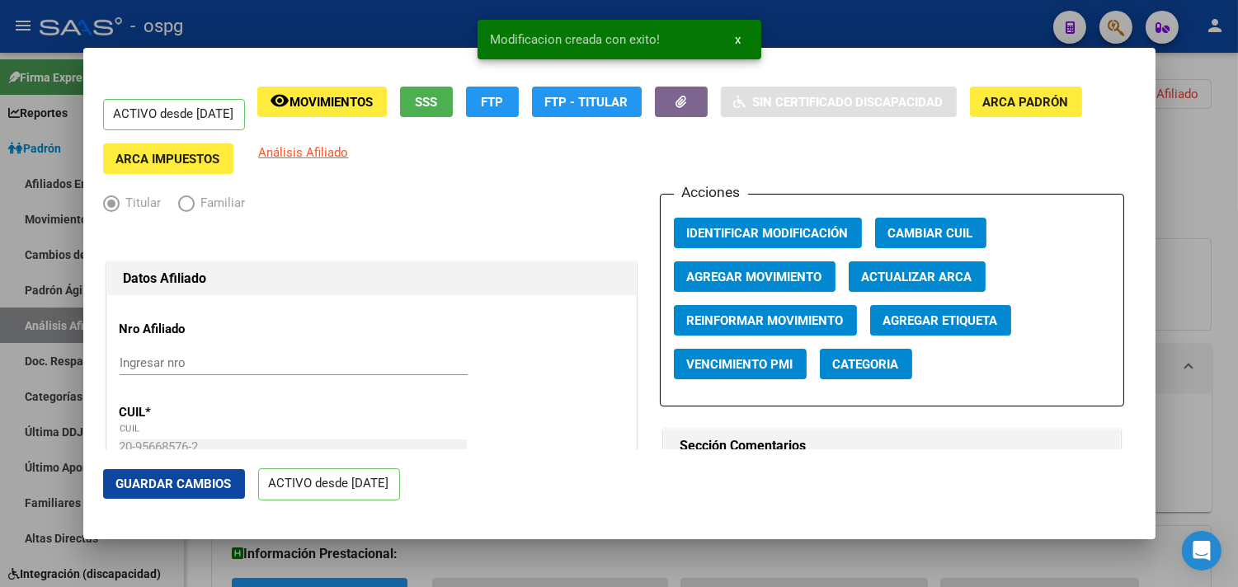
click at [708, 117] on app-upload-document at bounding box center [681, 109] width 53 height 45
click at [708, 111] on button "button" at bounding box center [681, 102] width 53 height 31
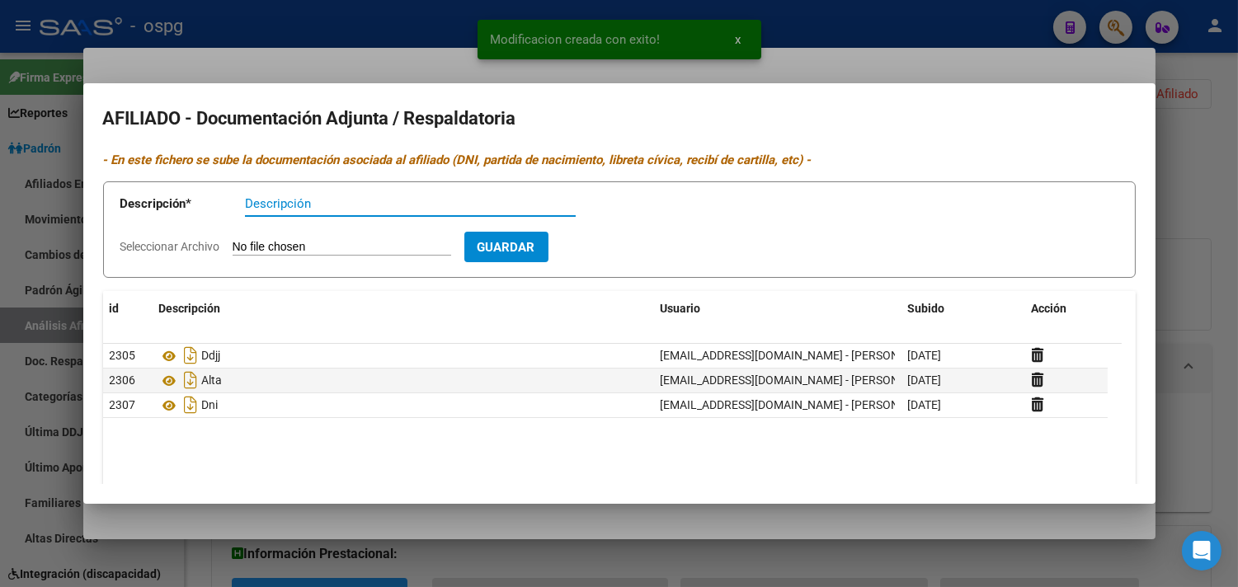
click at [228, 63] on div at bounding box center [619, 293] width 1238 height 587
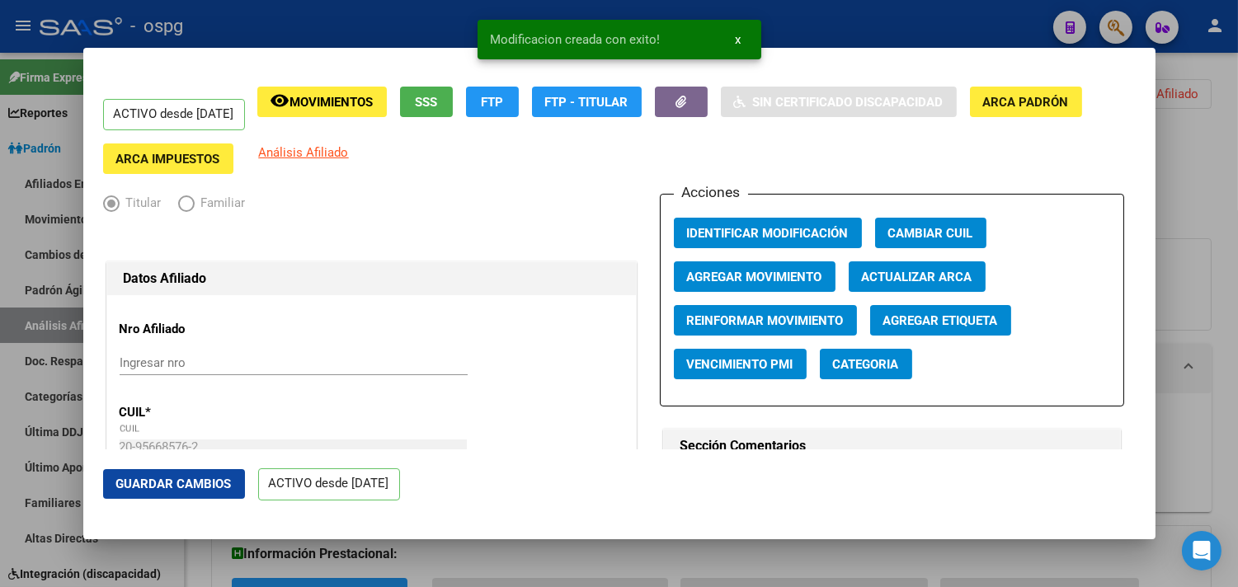
drag, startPoint x: 149, startPoint y: 21, endPoint x: 153, endPoint y: 29, distance: 9.2
click at [153, 36] on div at bounding box center [619, 293] width 1238 height 587
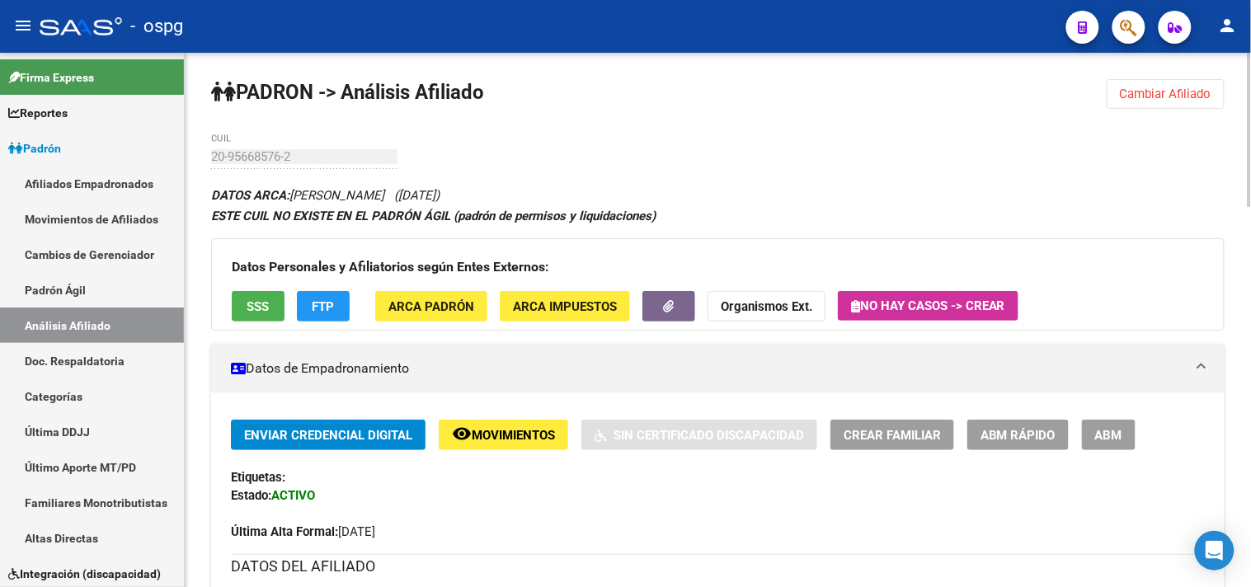
click at [1140, 97] on span "Cambiar Afiliado" at bounding box center [1166, 94] width 92 height 15
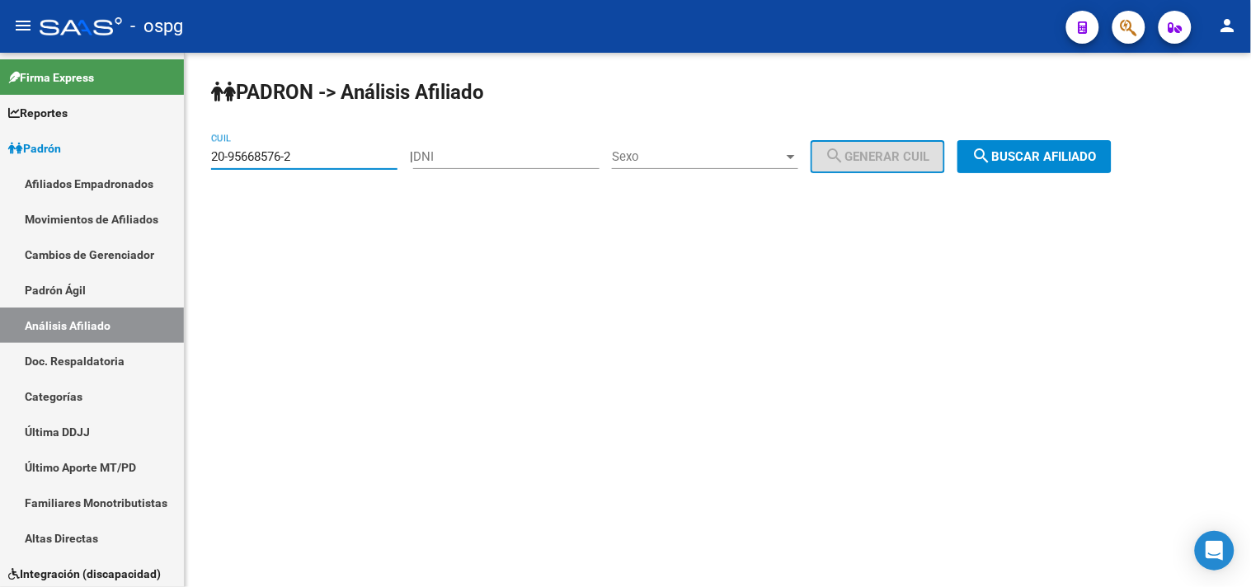
drag, startPoint x: 300, startPoint y: 161, endPoint x: 202, endPoint y: 163, distance: 98.2
click at [202, 163] on div "PADRON -> Análisis Afiliado 20-95668576-2 CUIL | DNI Sexo Sexo search Generar C…" at bounding box center [718, 139] width 1066 height 173
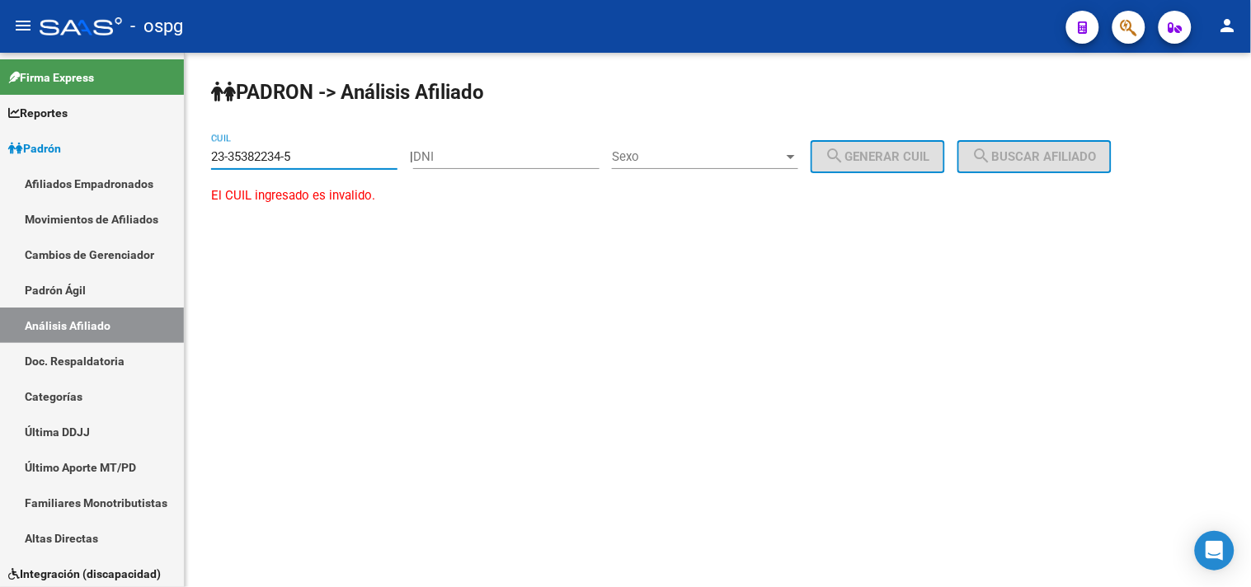
click at [223, 153] on input "23-35382234-5" at bounding box center [304, 156] width 186 height 15
drag, startPoint x: 282, startPoint y: 152, endPoint x: 191, endPoint y: 157, distance: 90.9
click at [191, 157] on div "PADRON -> Análisis Afiliado 20-35382234-5 CUIL | DNI Sexo Sexo search Generar C…" at bounding box center [718, 158] width 1066 height 210
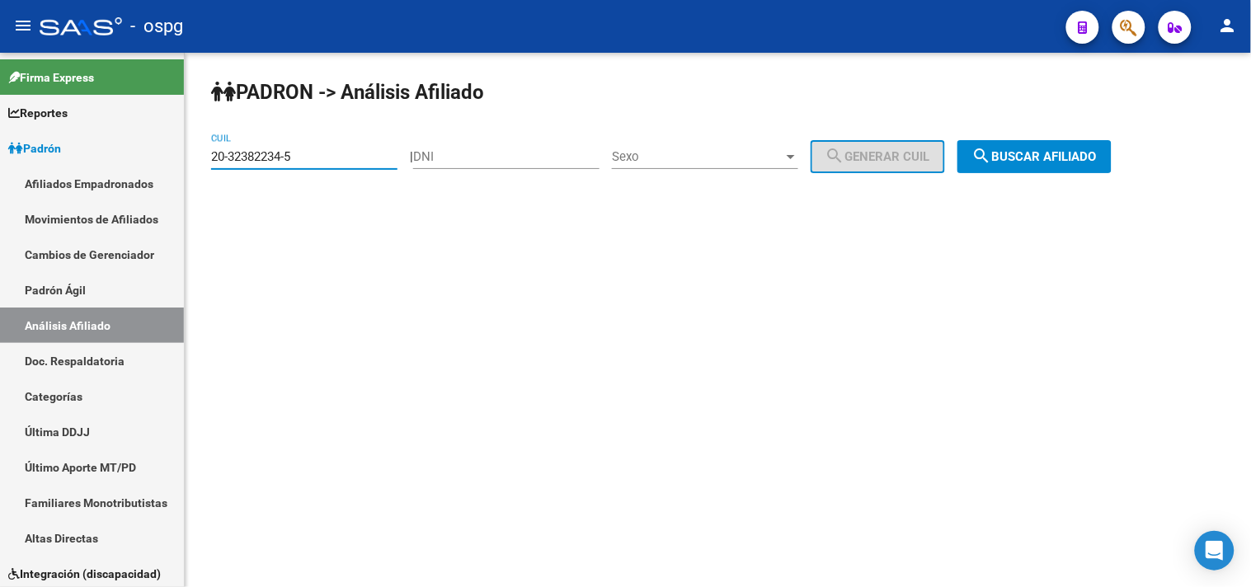
type input "20-32382234-5"
click at [1060, 163] on span "search Buscar afiliado" at bounding box center [1034, 156] width 125 height 15
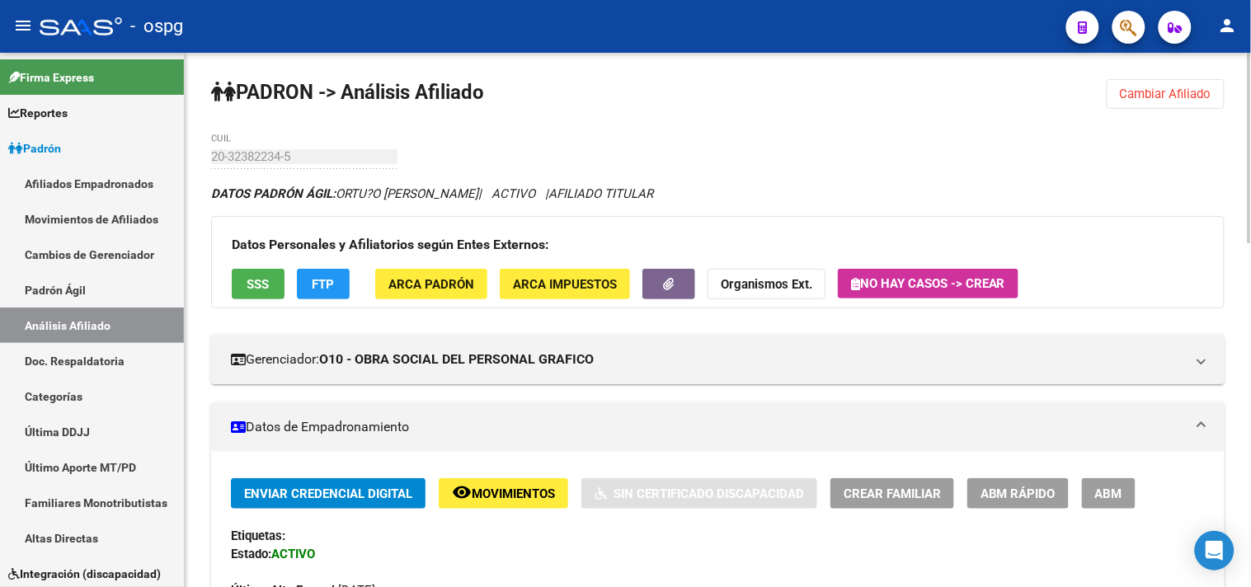
click at [897, 495] on span "Crear Familiar" at bounding box center [892, 494] width 97 height 15
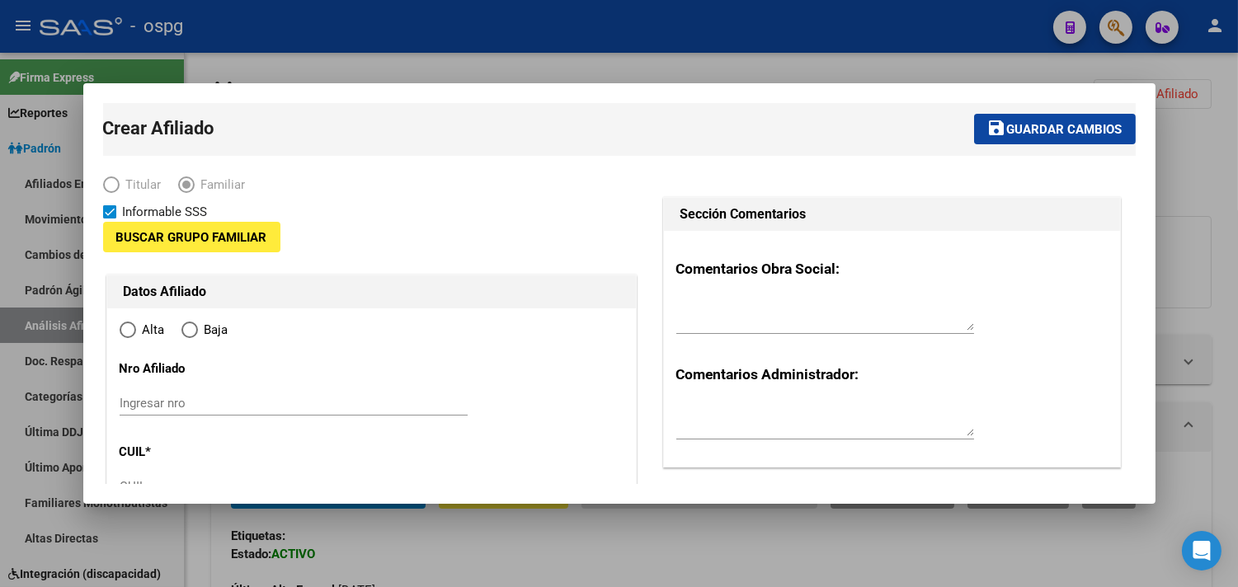
type input "30-58473681-6"
type input "CAPITAL FEDERAL"
type input "1439"
type input "0"
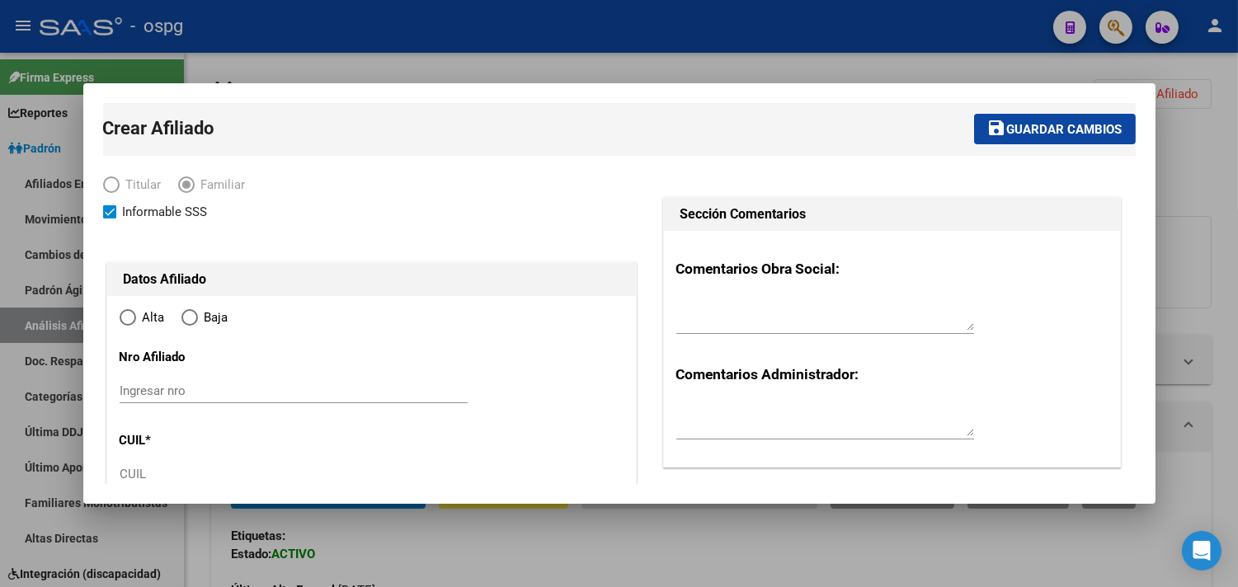
radio input "true"
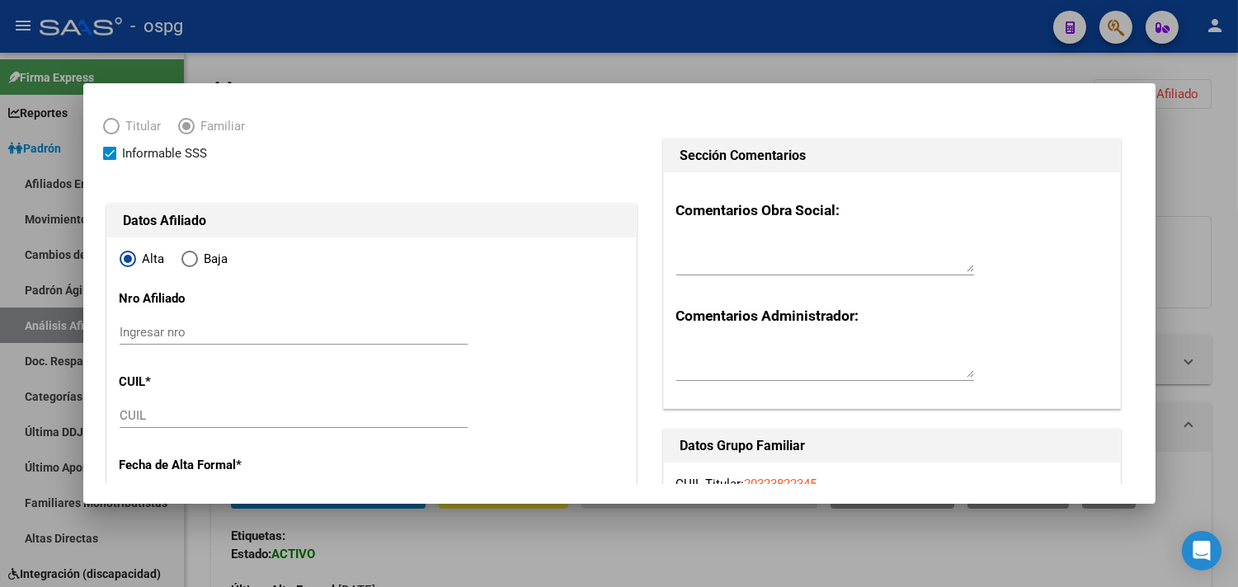
scroll to position [275, 0]
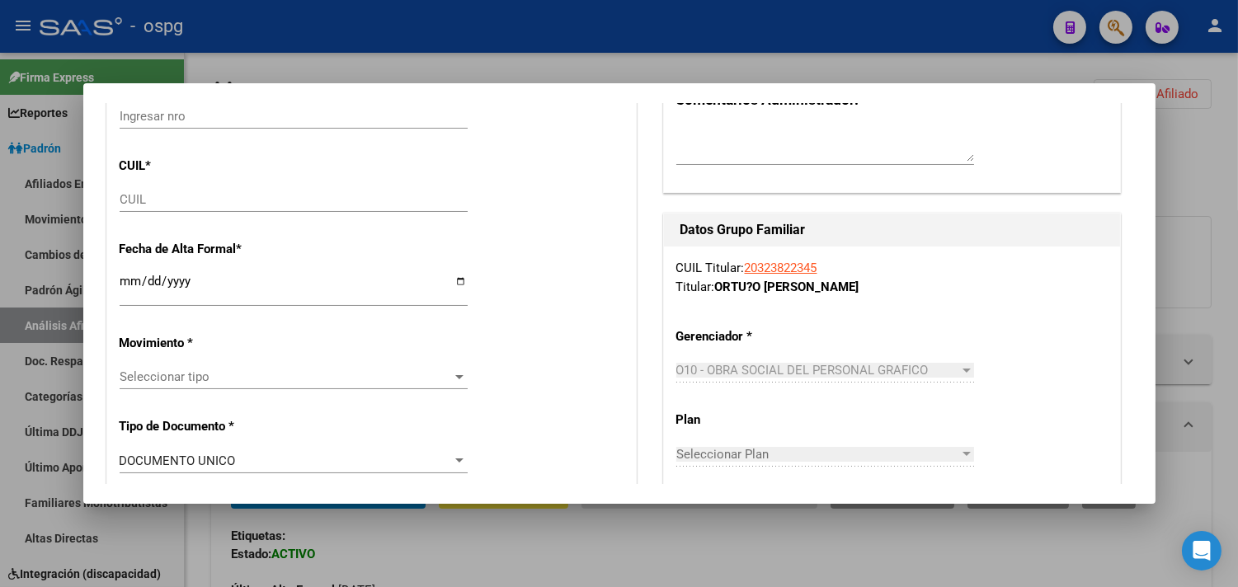
type input "30-58473681-6"
click at [124, 202] on input "CUIL" at bounding box center [294, 199] width 348 height 15
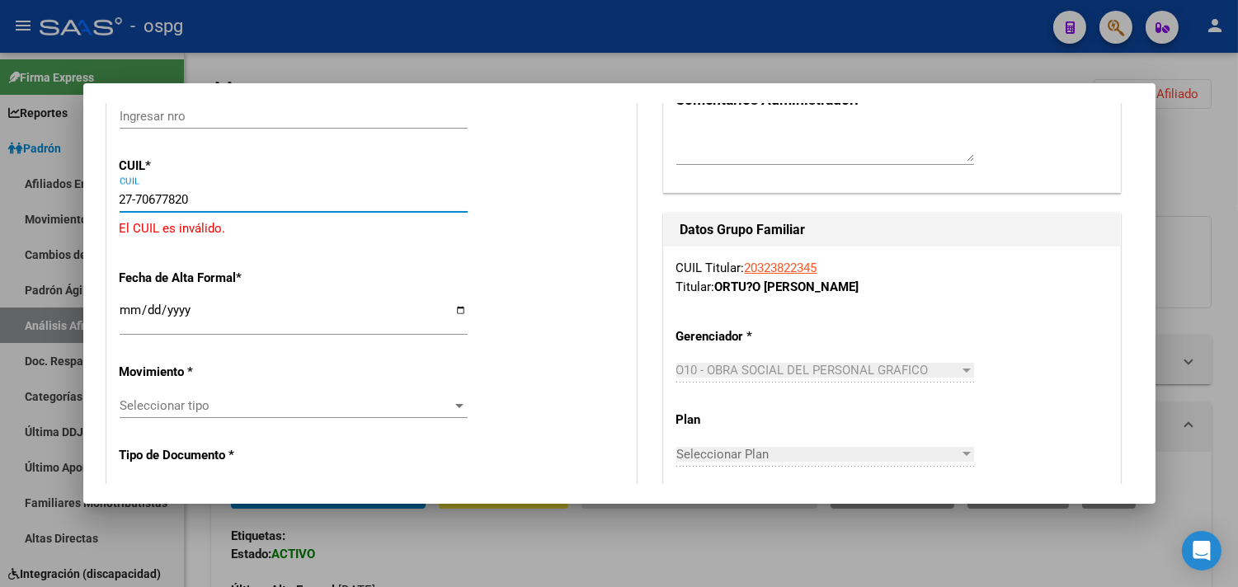
type input "27-70677820-4"
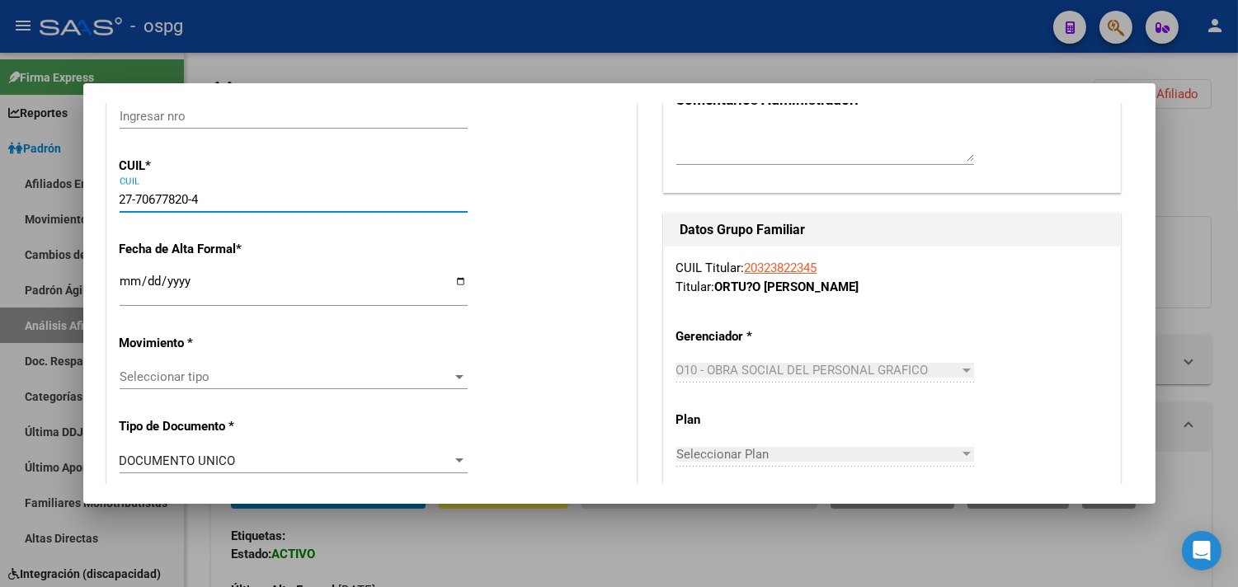
type input "70677820"
type input "[PERSON_NAME]"
type input "[DATE]"
type input "CABA"
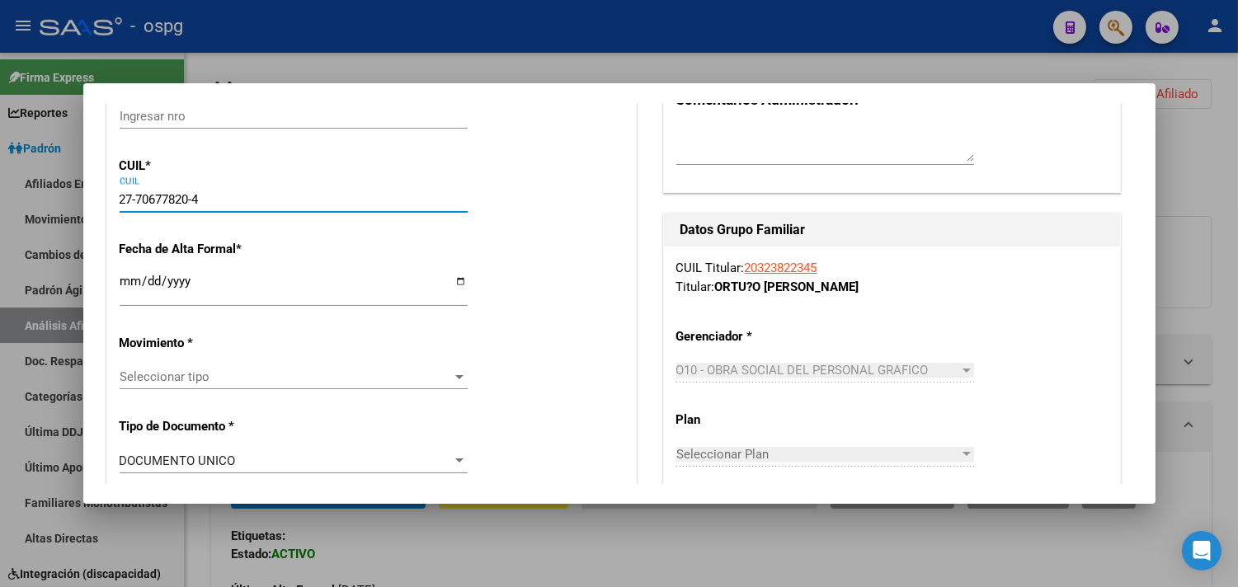
type input "ZUVIRIA"
type input "6835"
type input "02"
type input "27-70677820-4"
click at [130, 279] on input "Ingresar fecha" at bounding box center [294, 288] width 348 height 26
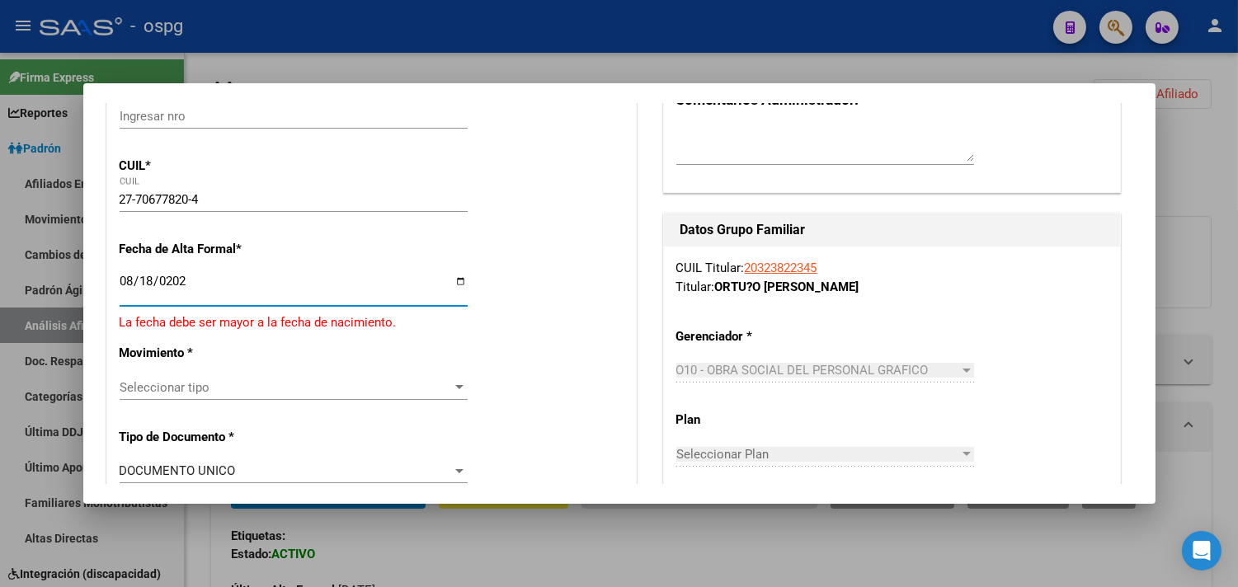
type input "[DATE]"
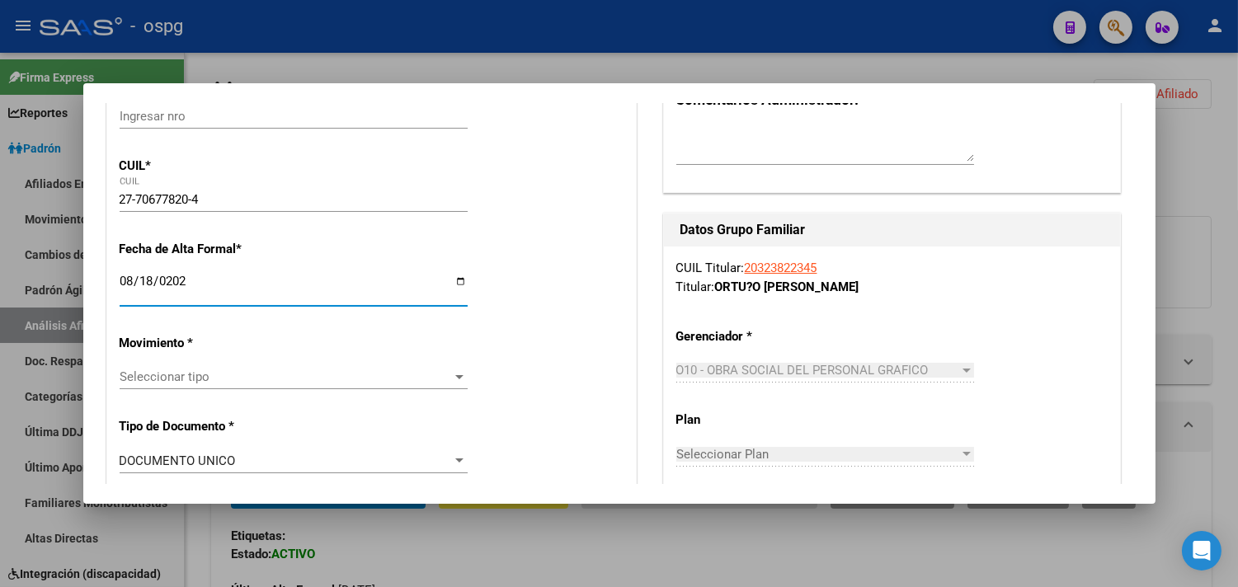
click at [181, 388] on div "Seleccionar tipo Seleccionar tipo" at bounding box center [294, 377] width 348 height 25
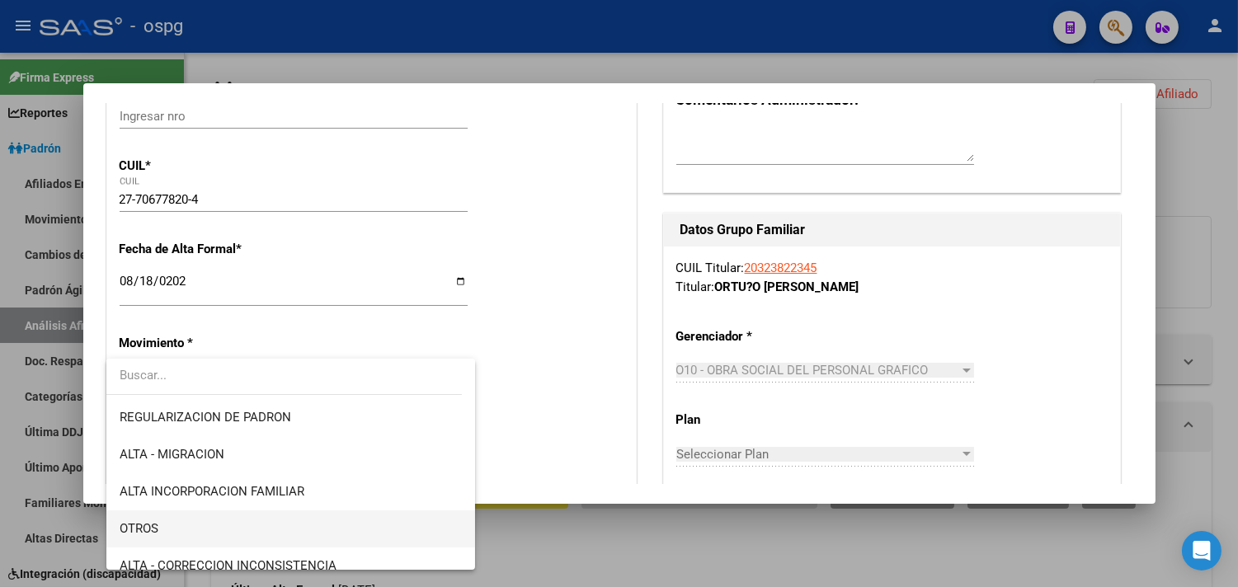
scroll to position [183, 0]
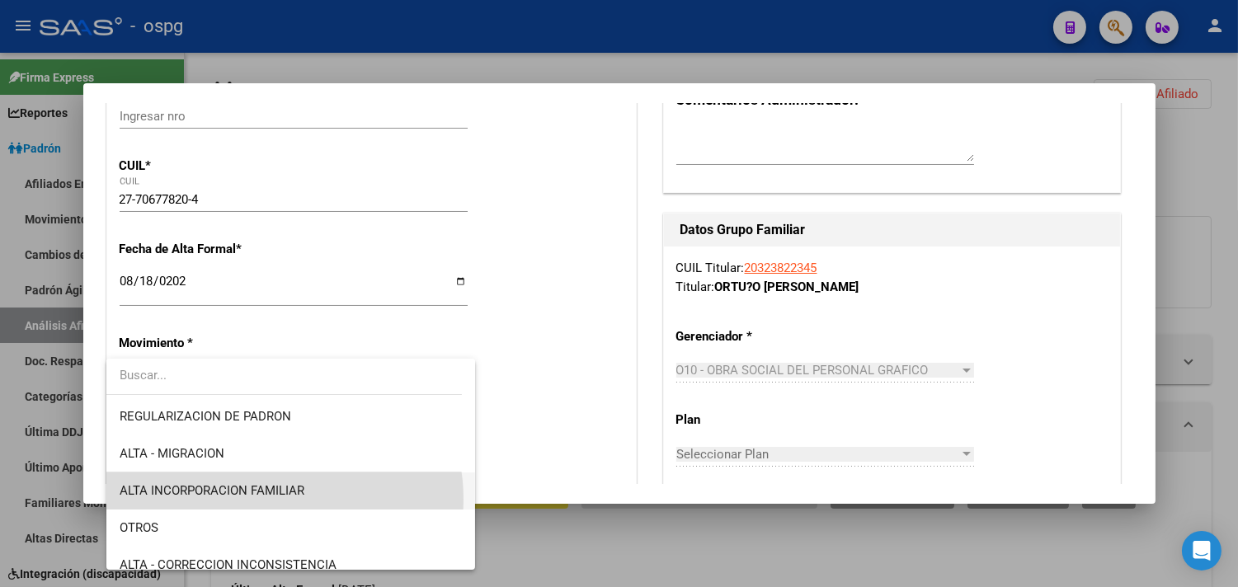
drag, startPoint x: 275, startPoint y: 499, endPoint x: 275, endPoint y: 490, distance: 9.1
click at [275, 498] on span "ALTA INCORPORACION FAMILIAR" at bounding box center [291, 491] width 342 height 37
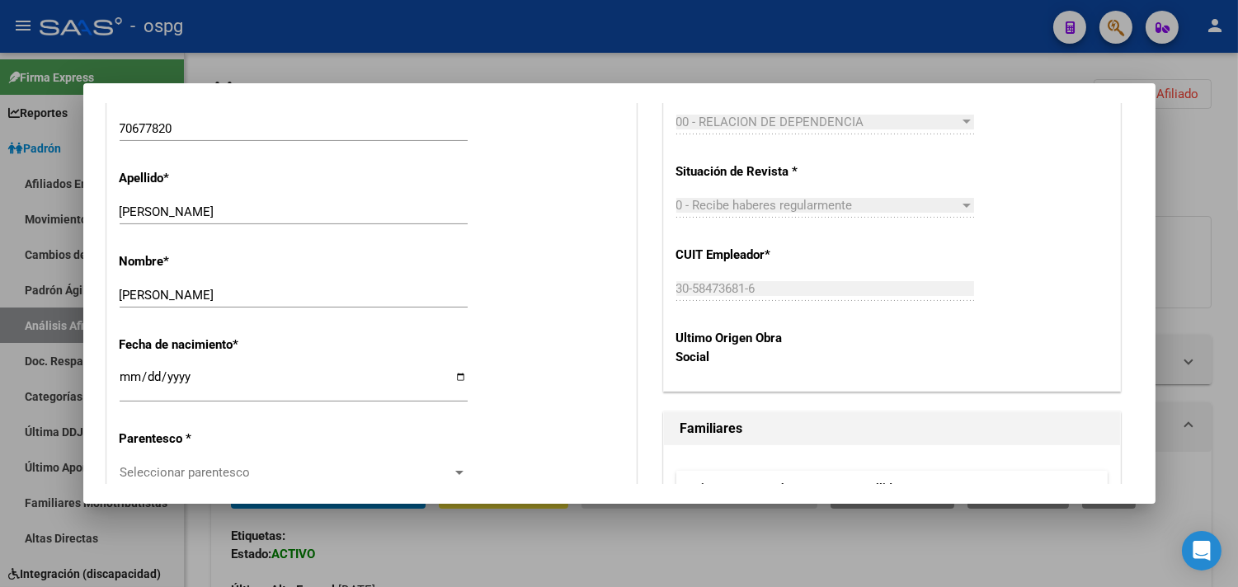
scroll to position [732, 0]
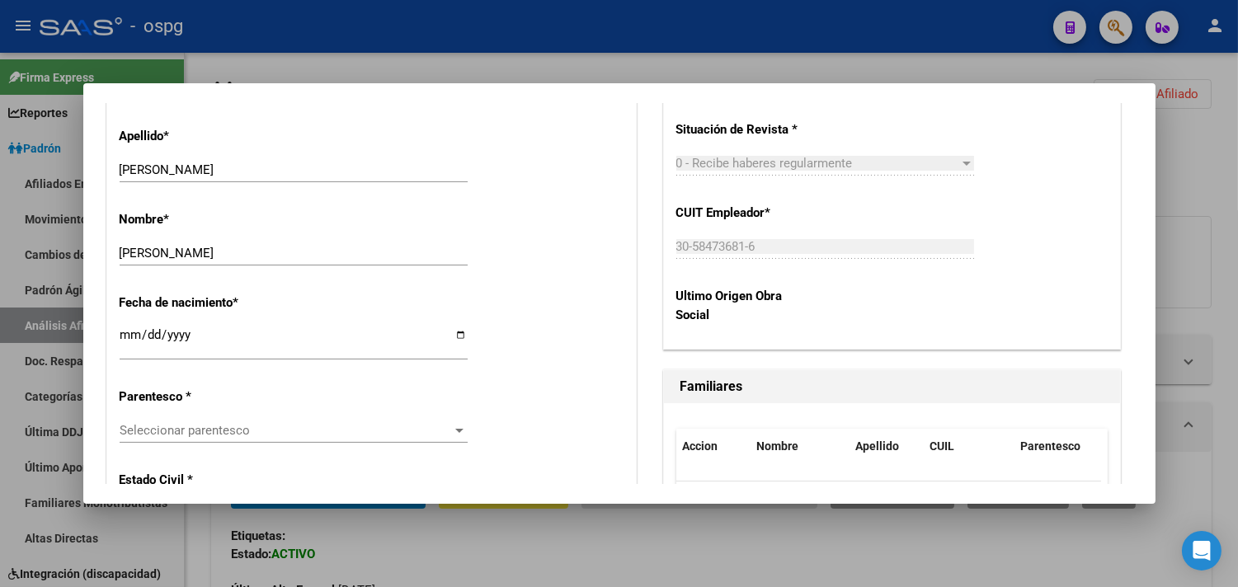
click at [152, 425] on span "Seleccionar parentesco" at bounding box center [286, 430] width 333 height 15
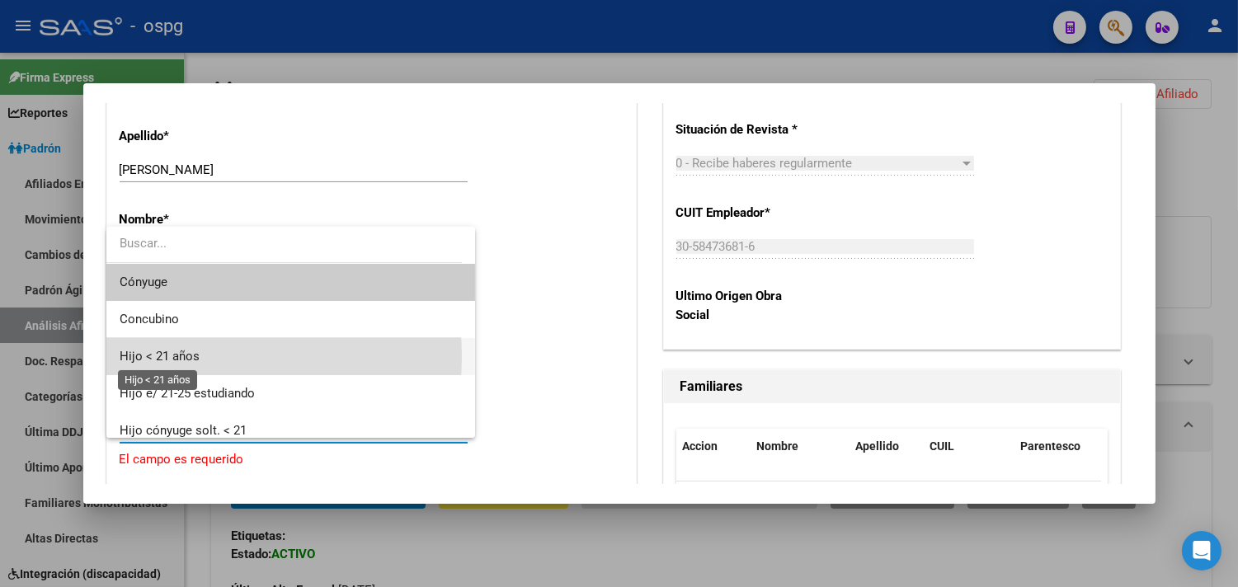
click at [180, 356] on span "Hijo < 21 años" at bounding box center [160, 356] width 80 height 15
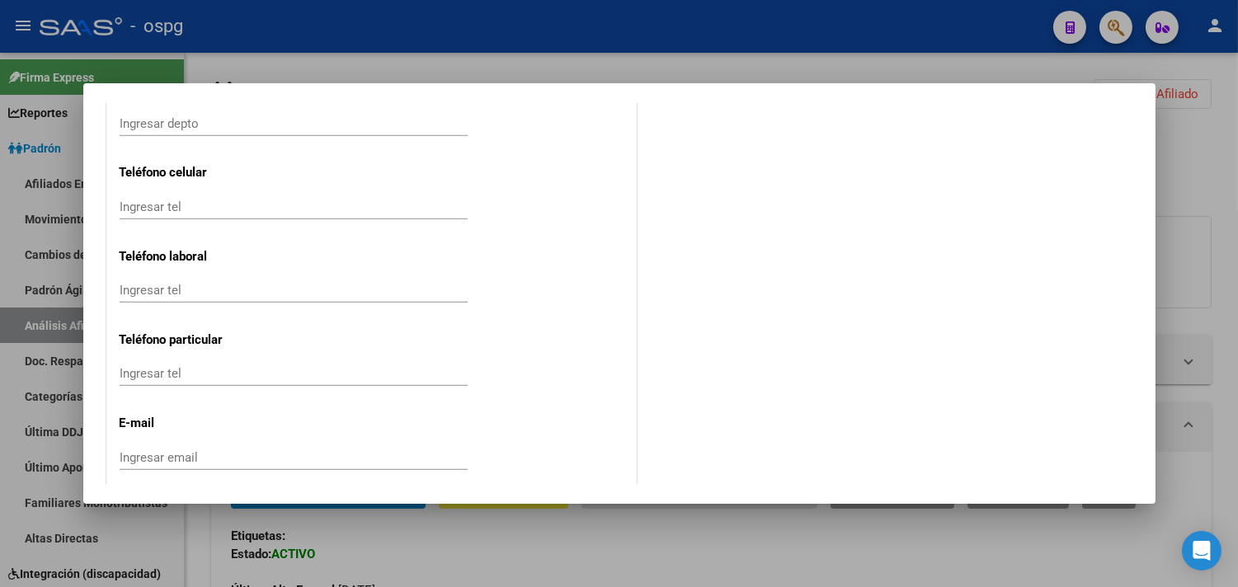
scroll to position [2199, 0]
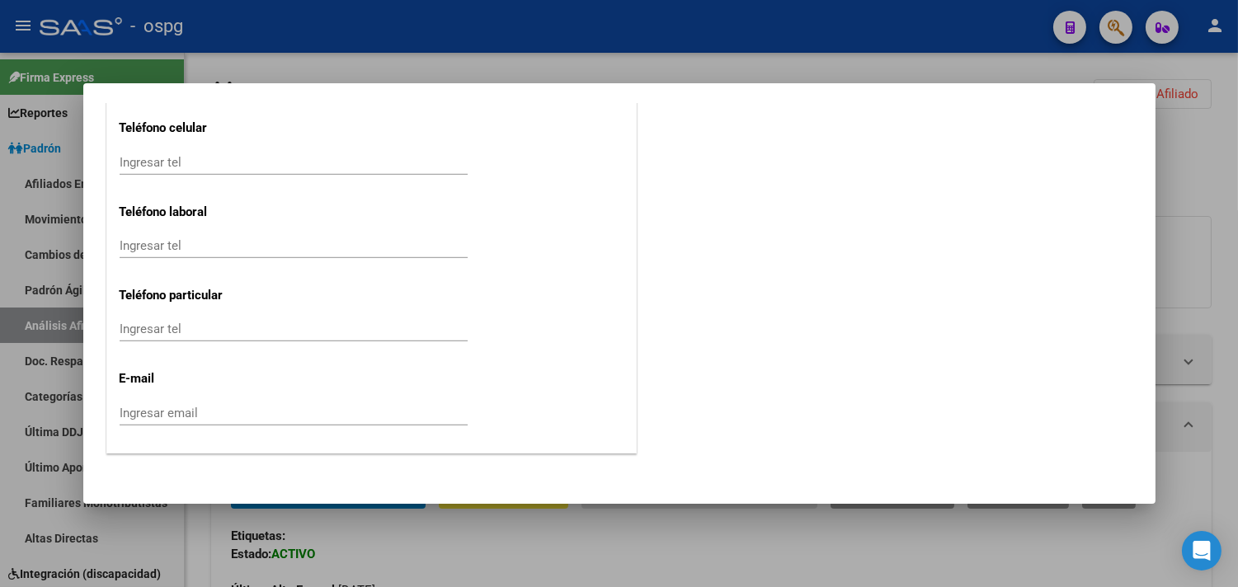
click at [134, 234] on div "Ingresar tel" at bounding box center [294, 245] width 348 height 25
click at [144, 162] on input "Ingresar tel" at bounding box center [294, 162] width 348 height 15
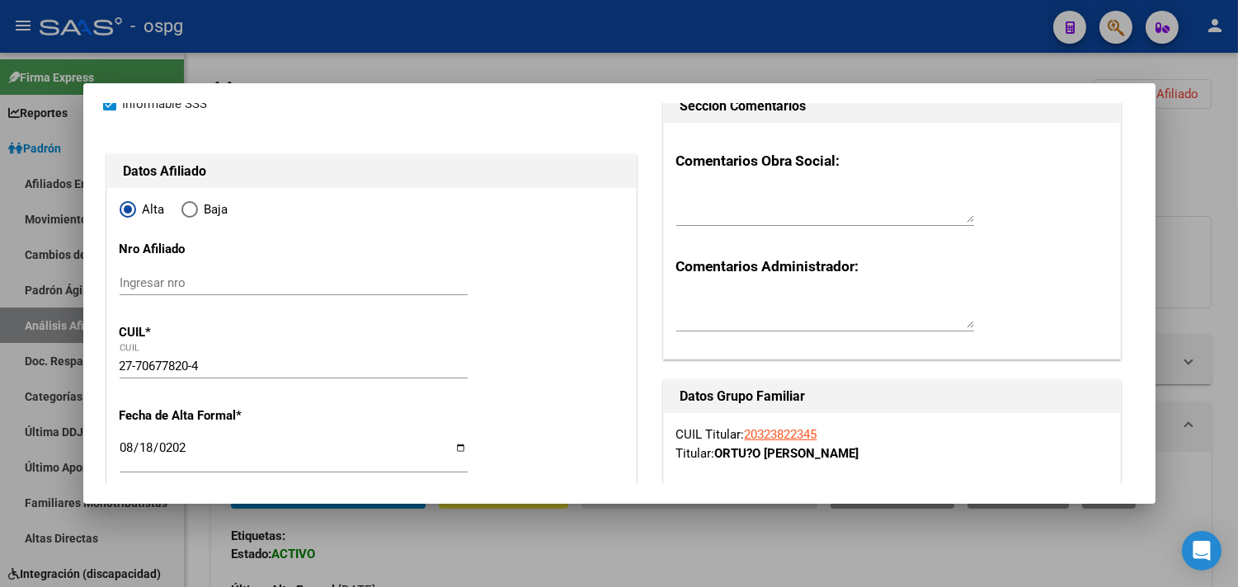
scroll to position [0, 0]
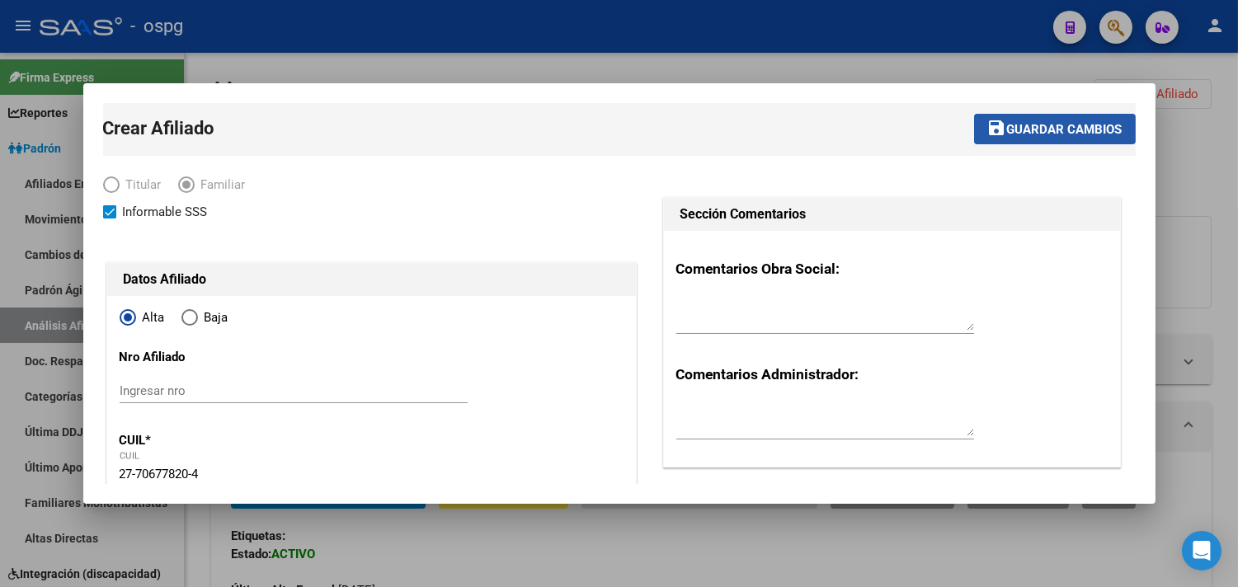
click at [1007, 121] on span "save Guardar cambios" at bounding box center [1054, 128] width 135 height 15
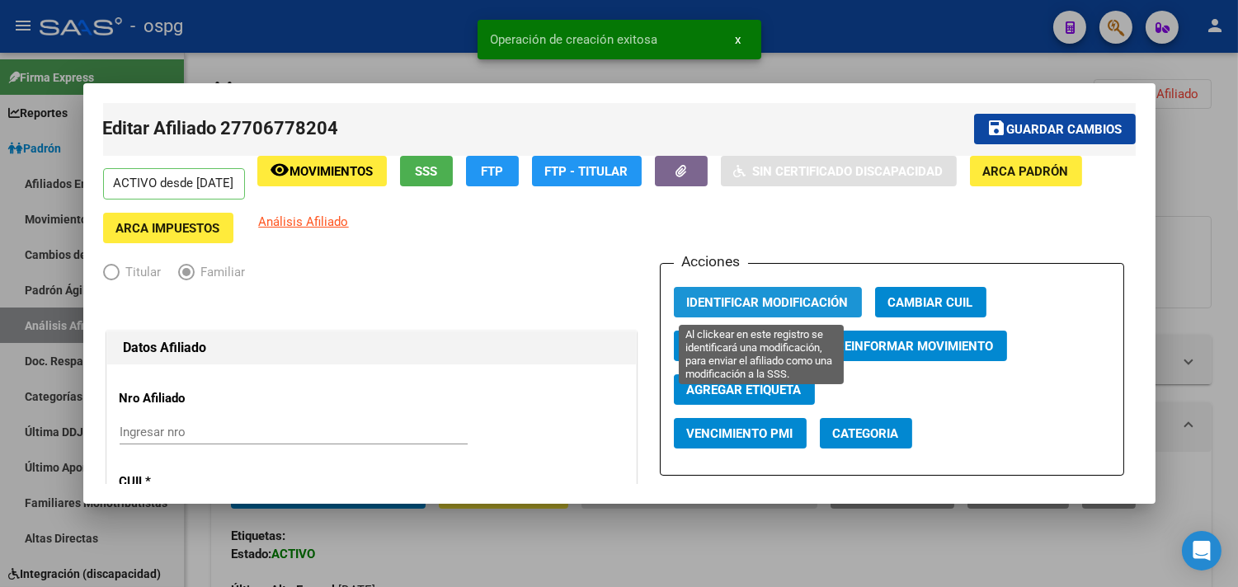
drag, startPoint x: 737, startPoint y: 308, endPoint x: 695, endPoint y: 228, distance: 90.4
click at [732, 308] on span "Identificar Modificación" at bounding box center [768, 302] width 162 height 15
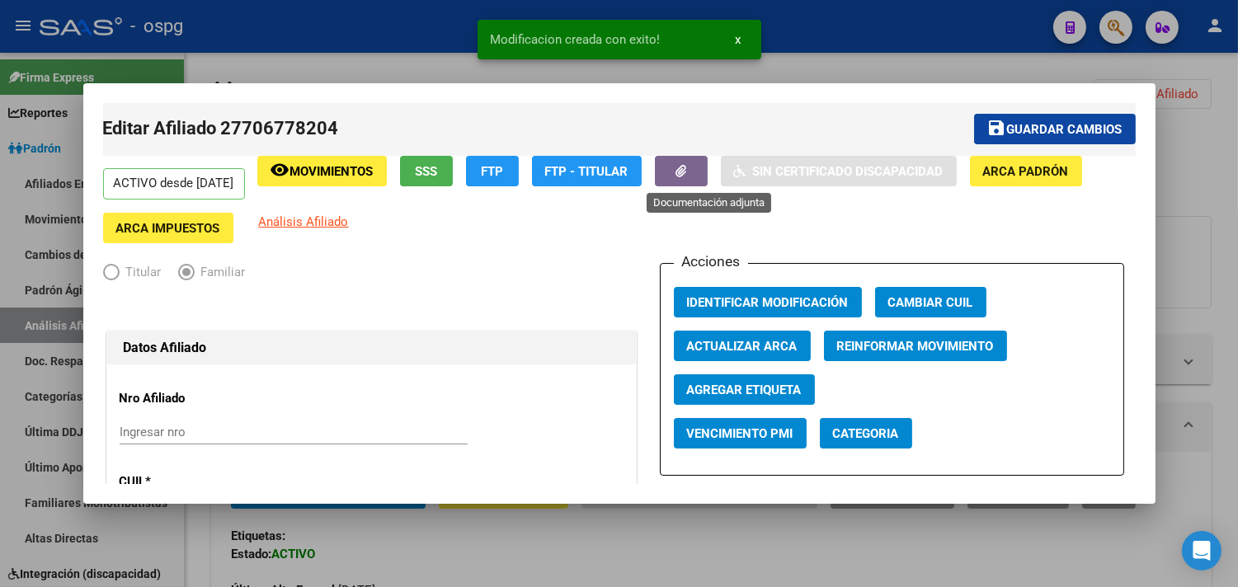
click at [699, 177] on button "button" at bounding box center [681, 171] width 53 height 31
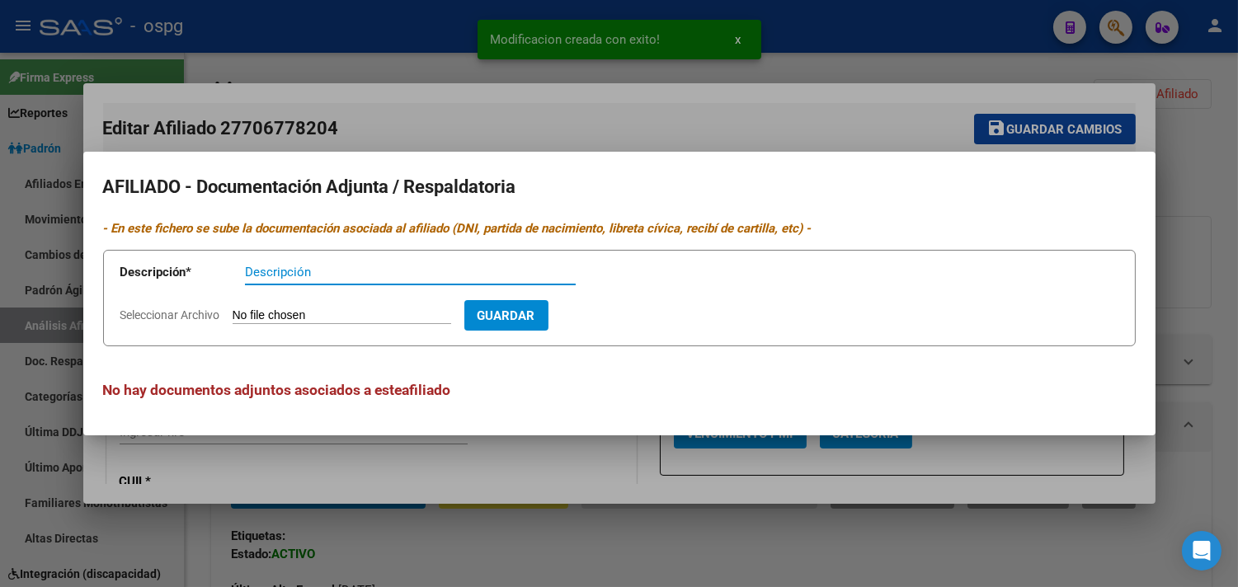
drag, startPoint x: 270, startPoint y: 271, endPoint x: 273, endPoint y: 284, distance: 13.6
click at [270, 273] on input "Descripción" at bounding box center [410, 272] width 331 height 15
type input "DDJJ"
click at [289, 323] on input "Seleccionar Archivo" at bounding box center [342, 316] width 219 height 16
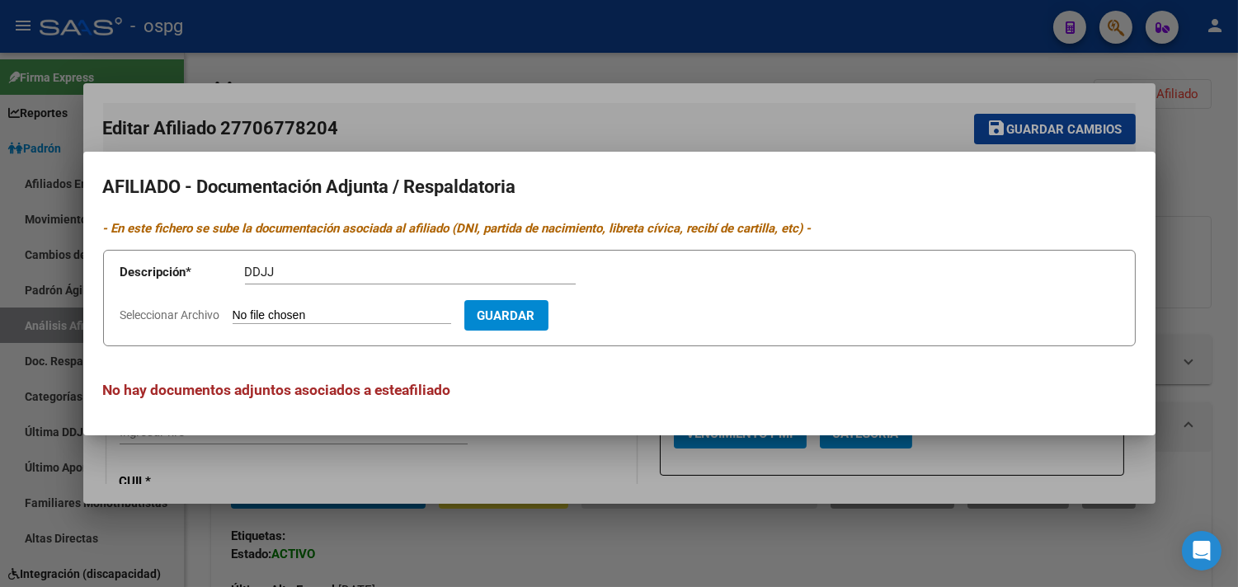
type input "C:\fakepath\ddjj zara.jpg"
click at [615, 315] on span "Guardar" at bounding box center [602, 315] width 58 height 15
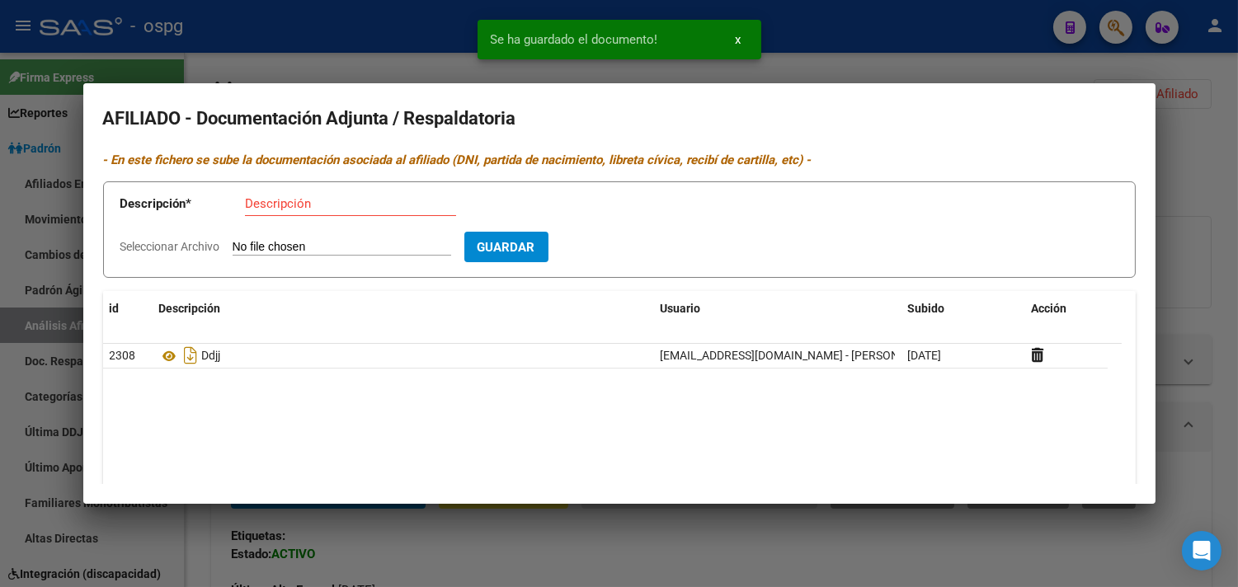
click at [254, 210] on input "Descripción" at bounding box center [350, 203] width 211 height 15
type input "CERT"
click at [267, 243] on input "Seleccionar Archivo" at bounding box center [342, 248] width 219 height 16
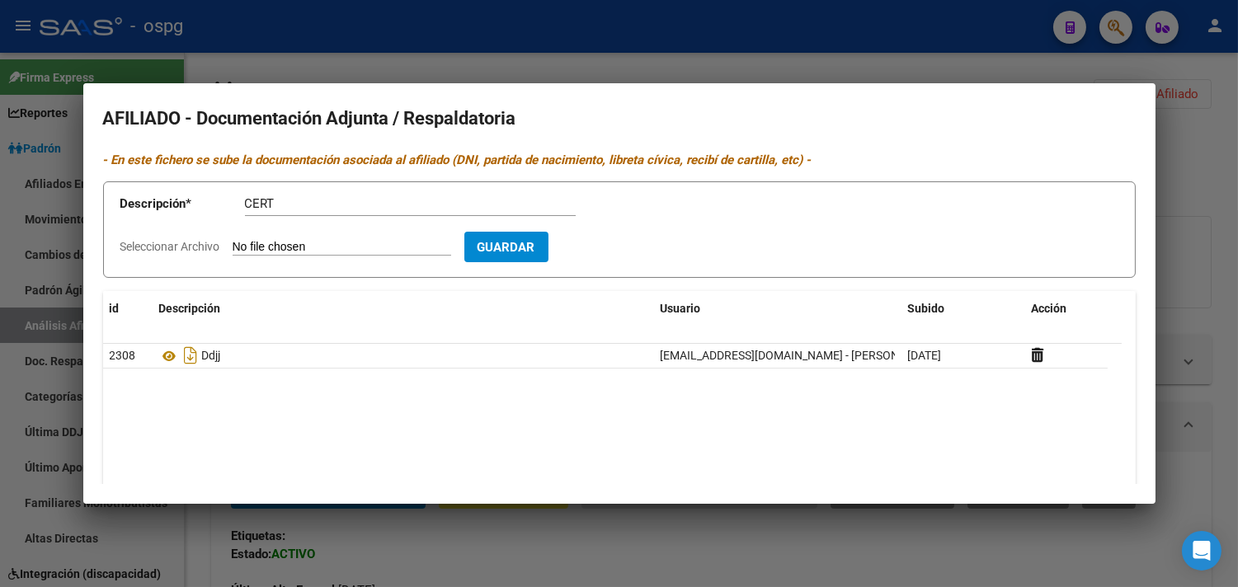
type input "C:\fakepath\nac zara.jpg"
click at [631, 254] on span "Guardar" at bounding box center [602, 247] width 58 height 15
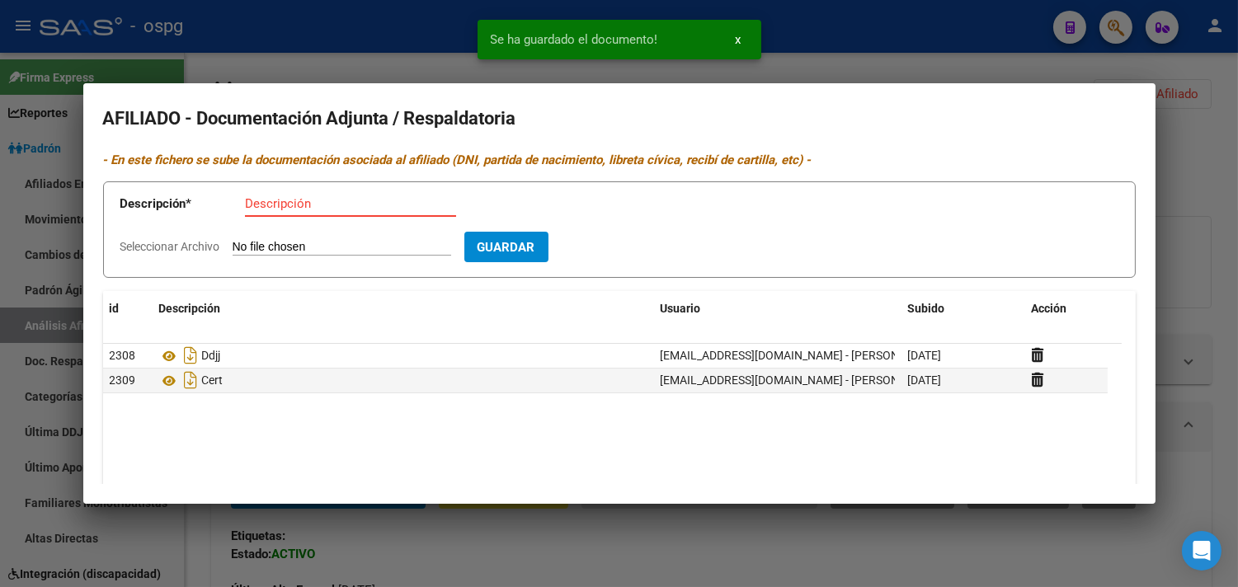
click at [266, 202] on input "Descripción" at bounding box center [350, 203] width 211 height 15
type input "DNI"
click at [249, 252] on input "Seleccionar Archivo" at bounding box center [342, 248] width 219 height 16
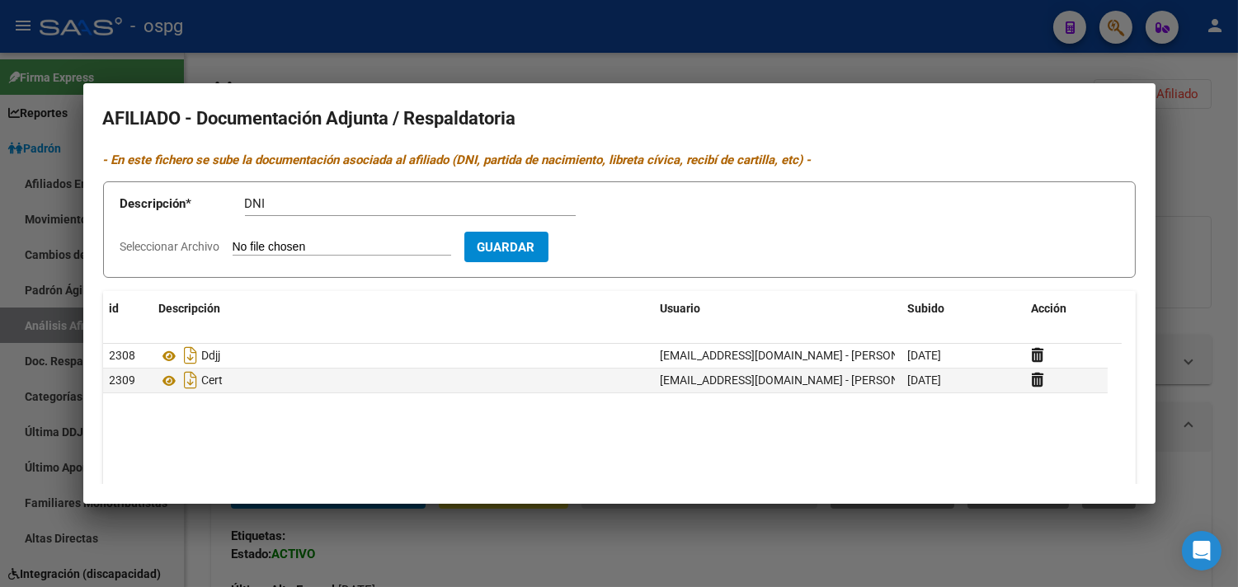
click at [324, 240] on app-file-uploader "Seleccionar Archivo" at bounding box center [292, 246] width 344 height 15
click at [289, 248] on input "Seleccionar Archivo" at bounding box center [342, 248] width 219 height 16
type input "C:\fakepath\[PERSON_NAME].jpg"
click at [624, 253] on span "Guardar" at bounding box center [602, 247] width 58 height 15
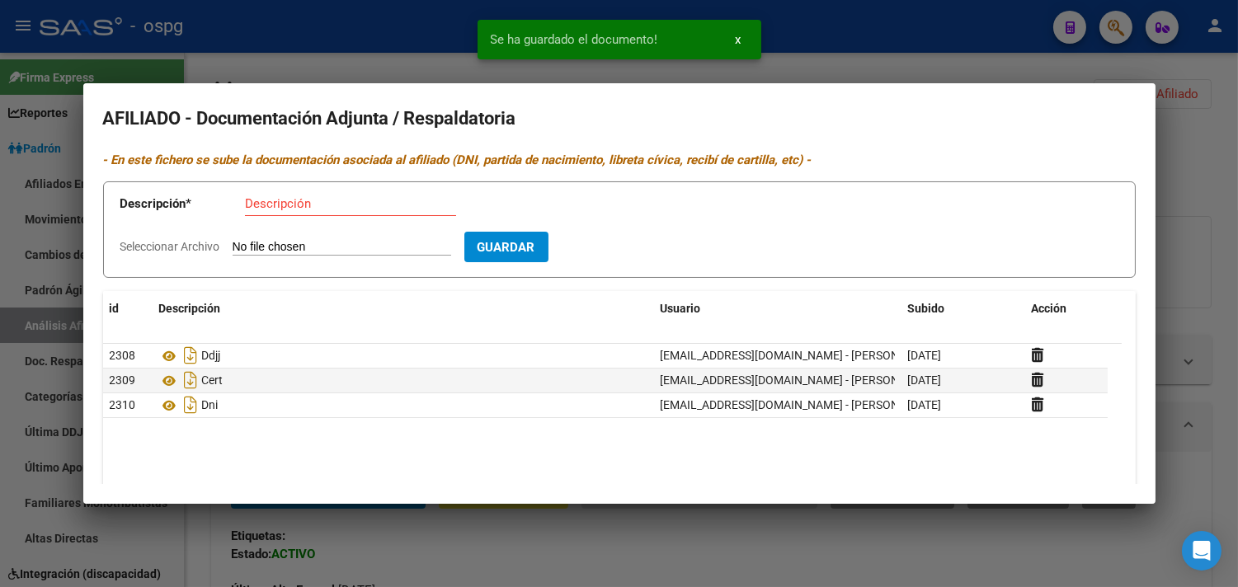
click at [253, 211] on div "Descripción" at bounding box center [350, 203] width 211 height 25
type input "DNI D"
click at [257, 248] on input "Seleccionar Archivo" at bounding box center [342, 248] width 219 height 16
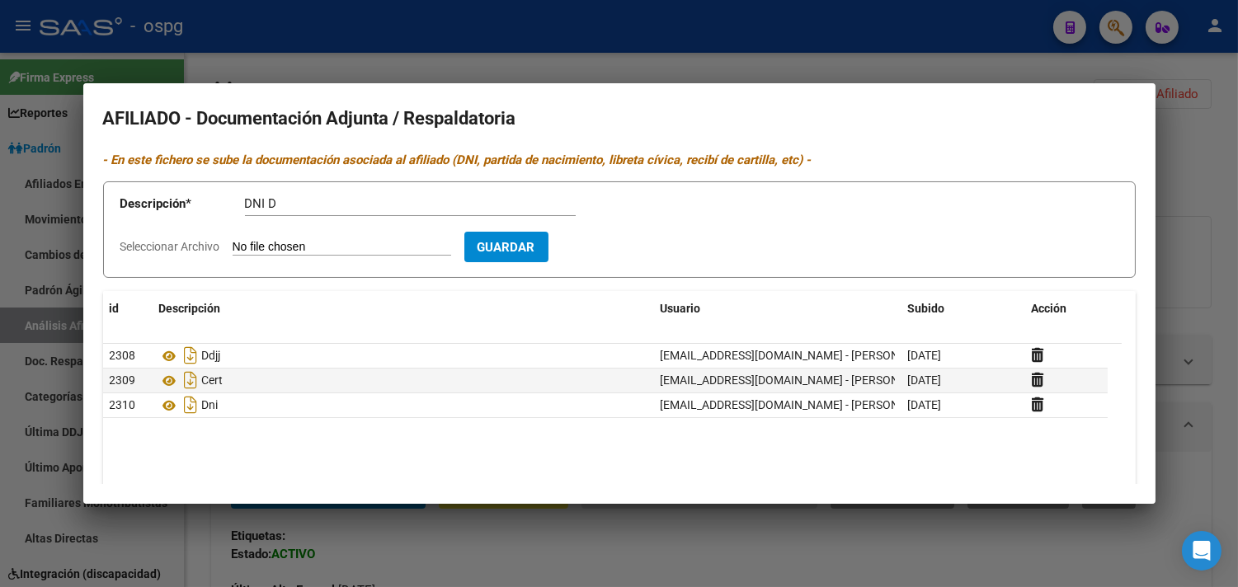
type input "C:\fakepath\[PERSON_NAME].jpg"
click at [621, 257] on button "Guardar" at bounding box center [602, 247] width 84 height 31
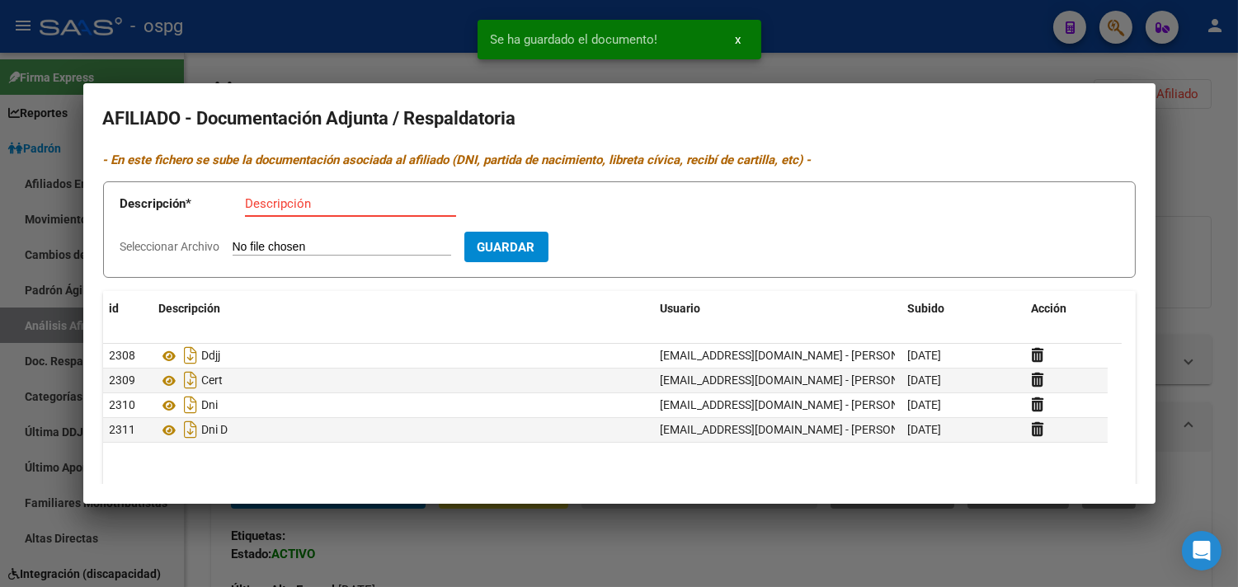
click at [286, 200] on input "Descripción" at bounding box center [350, 203] width 211 height 15
type input "RECIBO"
click at [270, 253] on input "Seleccionar Archivo" at bounding box center [342, 248] width 219 height 16
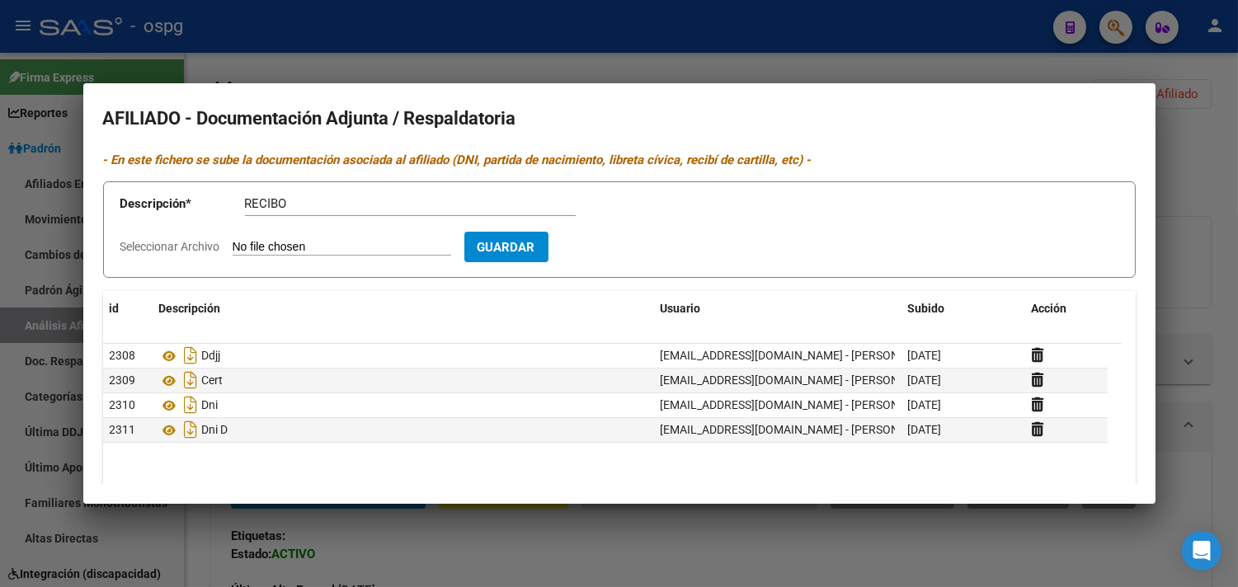
click at [237, 239] on app-file-uploader "Seleccionar Archivo" at bounding box center [292, 246] width 344 height 15
click at [240, 249] on input "Seleccionar Archivo" at bounding box center [342, 248] width 219 height 16
type input "C:\fakepath\[PERSON_NAME].jpg"
click at [614, 256] on button "Guardar" at bounding box center [602, 247] width 84 height 31
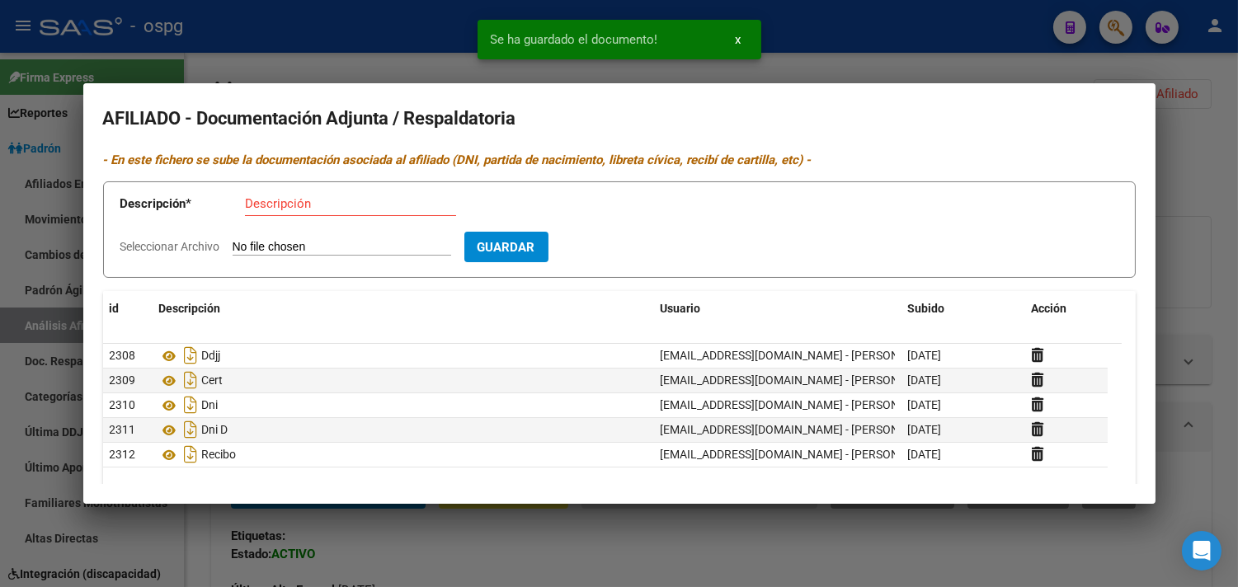
click at [535, 243] on span "Guardar" at bounding box center [507, 247] width 58 height 15
click at [309, 70] on div at bounding box center [619, 293] width 1238 height 587
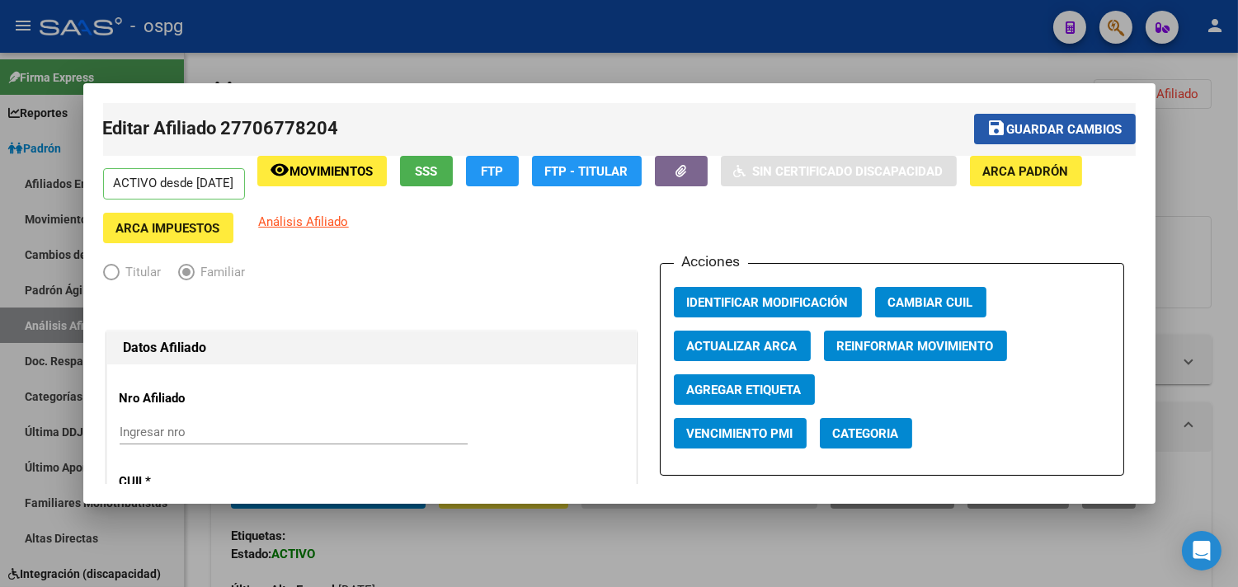
click at [1046, 128] on span "Guardar cambios" at bounding box center [1064, 129] width 115 height 15
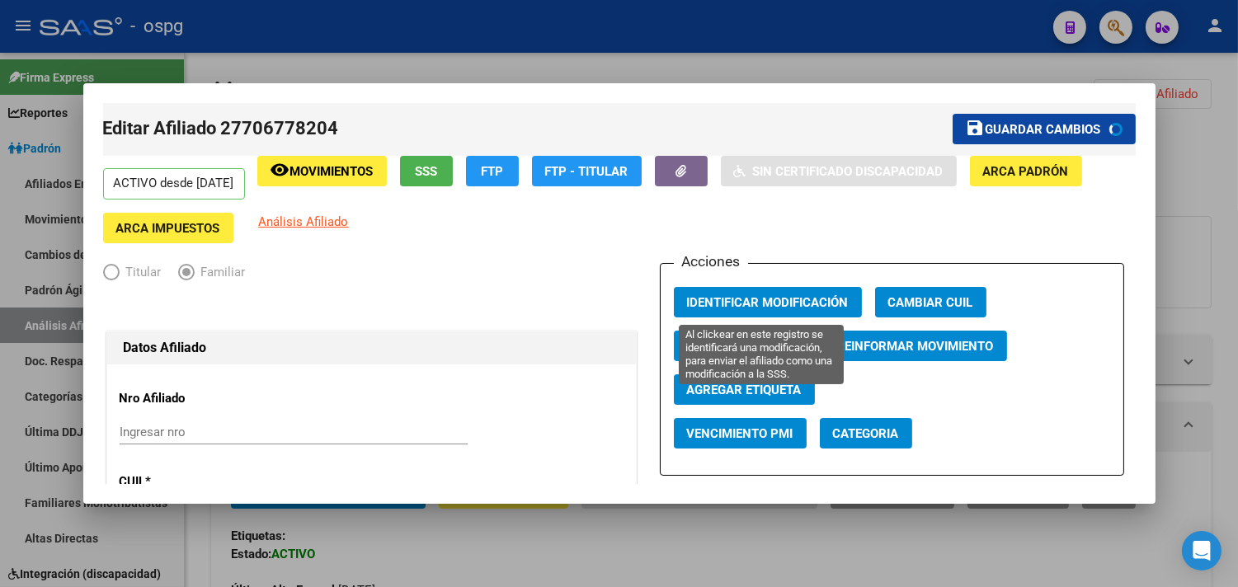
click at [773, 301] on span "Identificar Modificación" at bounding box center [768, 302] width 162 height 15
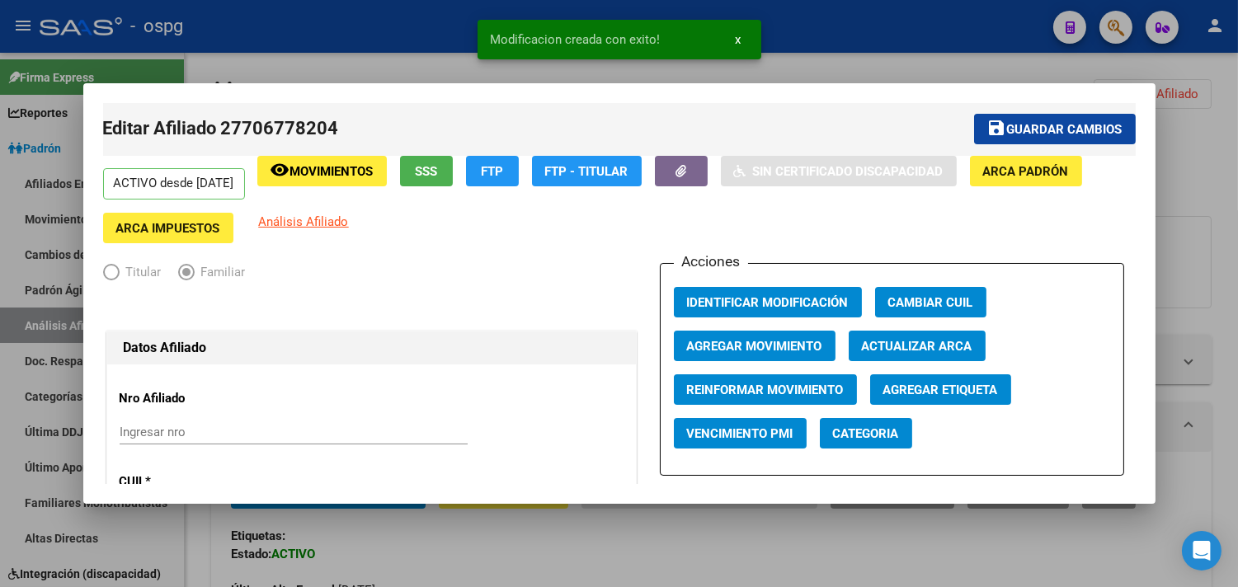
click at [210, 53] on div at bounding box center [619, 293] width 1238 height 587
